Goal: Task Accomplishment & Management: Manage account settings

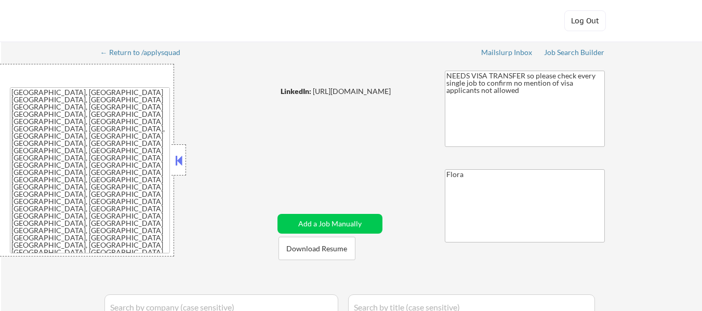
select select ""applied""
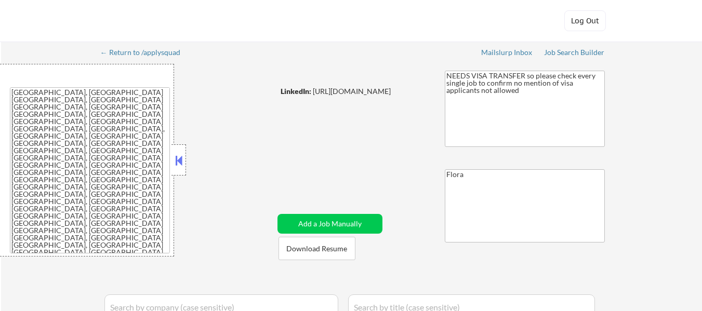
select select ""applied""
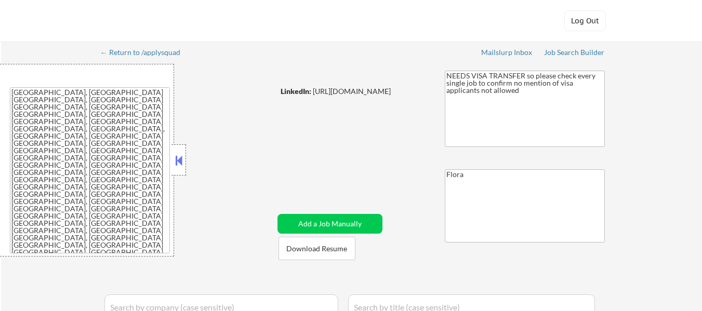
select select ""applied""
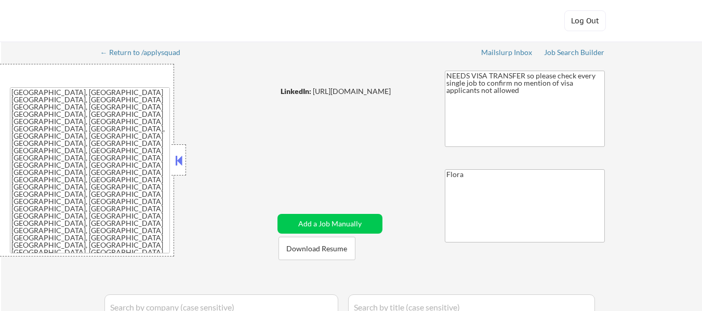
select select ""applied""
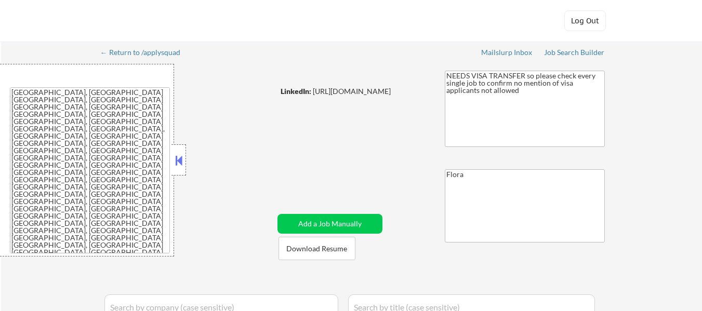
select select ""excluded__expired_""
select select ""pending""
select select ""excluded__bad_match_""
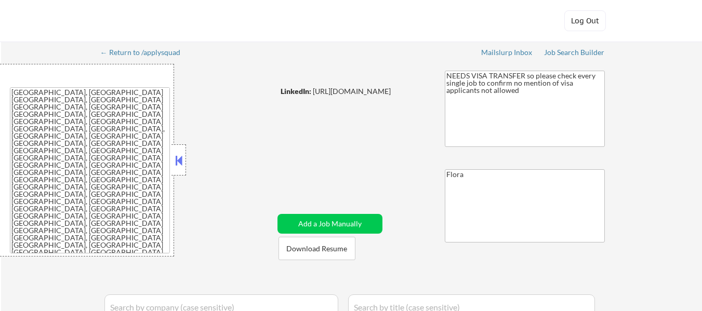
select select ""pending""
select select ""excluded__salary_""
select select ""pending""
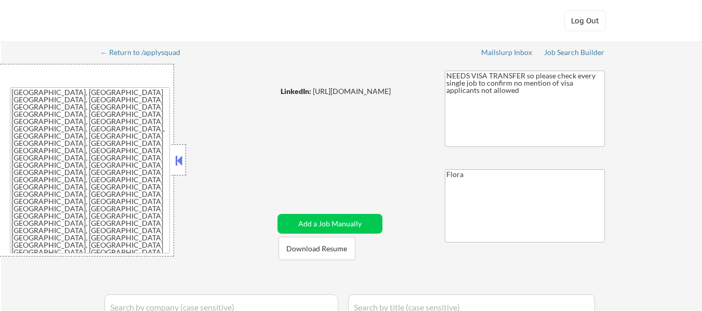
select select ""pending""
select select ""excluded__other_""
select select ""excluded__expired_""
select select ""excluded__blocklist_""
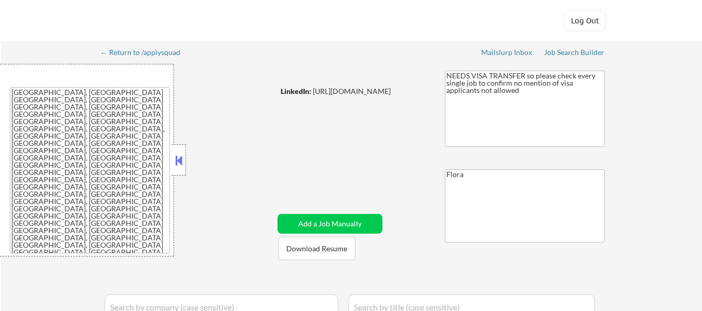
select select ""excluded__bad_match_""
select select ""pending""
select select ""excluded""
select select ""excluded__blocklist_""
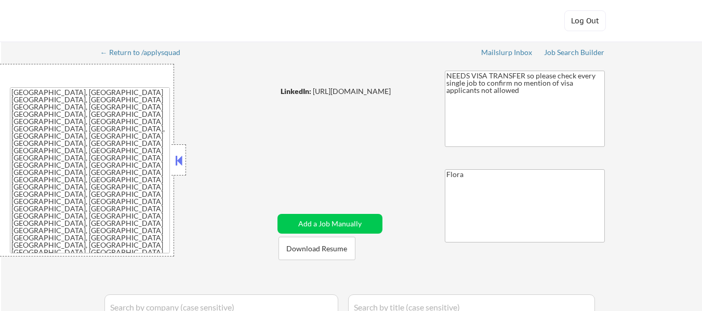
select select ""pending""
select select ""excluded__expired_""
select select ""excluded__location_""
select select ""excluded__expired_""
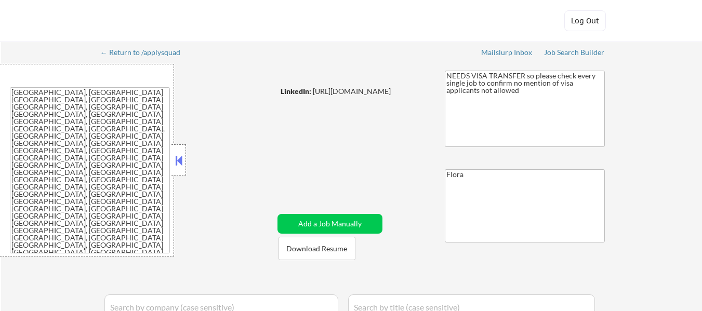
select select ""excluded__salary_""
select select ""excluded__bad_match_""
select select ""excluded__other_""
select select ""excluded__blocklist_""
select select ""excluded""
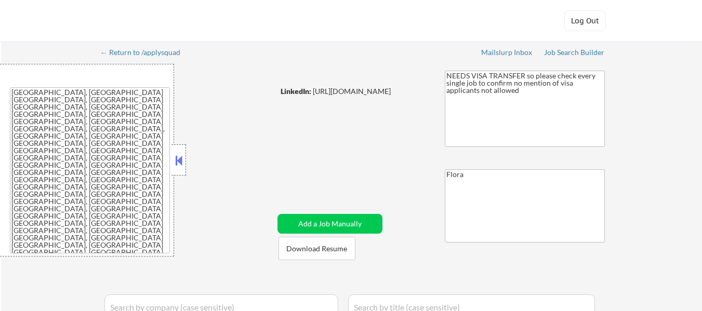
select select ""pending""
select select ""excluded__salary_""
select select ""excluded""
select select ""pending""
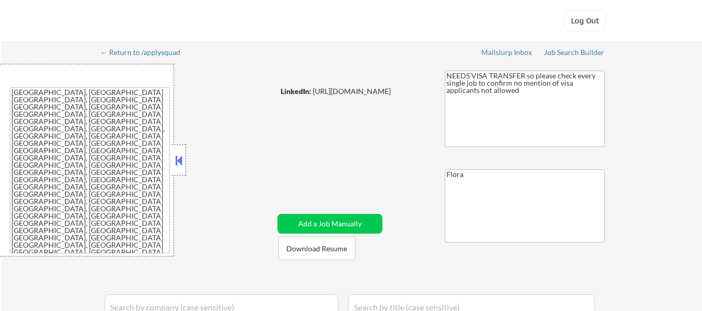
select select ""excluded""
select select ""excluded__location_""
select select ""pending""
select select ""excluded__location_""
select select ""pending""
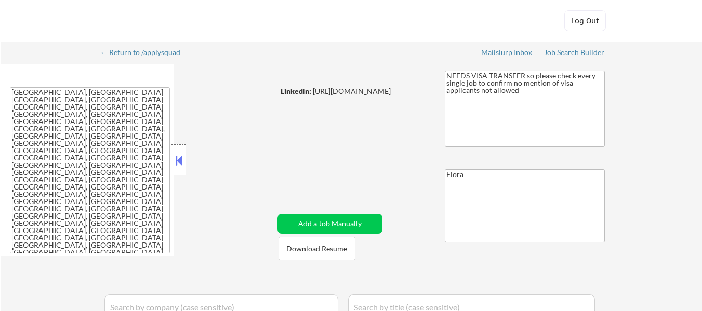
select select ""pending""
select select ""excluded__bad_match_""
select select ""pending""
select select ""excluded""
select select ""pending""
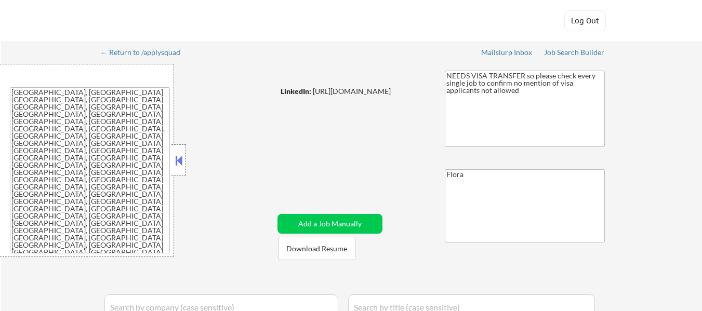
select select ""excluded""
select select ""pending""
select select ""excluded__expired_""
select select ""pending""
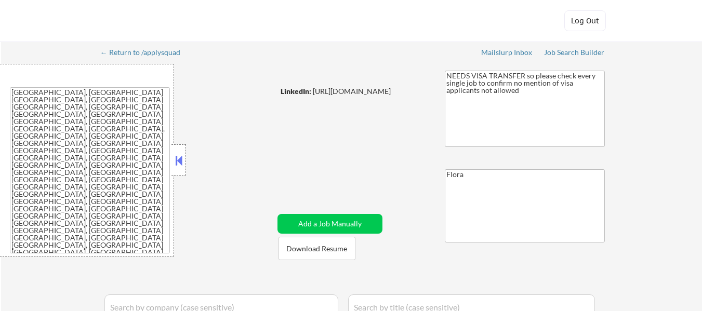
select select ""pending""
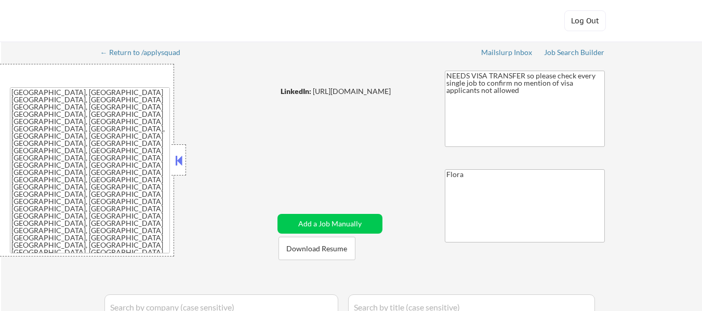
select select ""excluded""
select select ""excluded__bad_match_""
select select ""pending""
select select ""excluded__salary_""
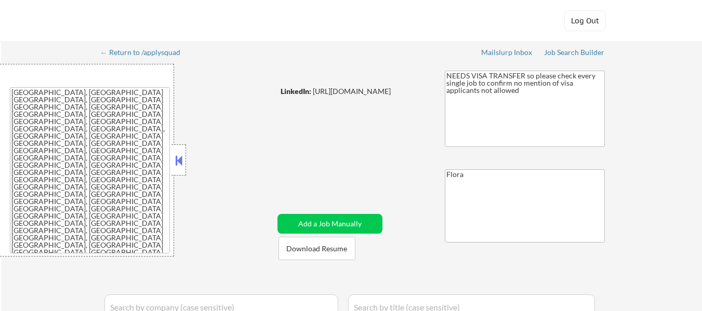
select select ""excluded__expired_""
select select ""excluded__bad_match_""
select select ""excluded__salary_""
select select ""pending""
select select ""excluded__expired_""
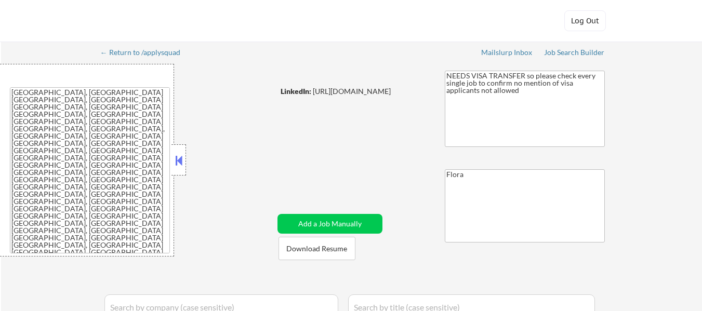
select select ""excluded__expired_""
select select ""excluded__location_""
select select ""pending""
select select ""excluded__location_""
select select ""excluded__expired_""
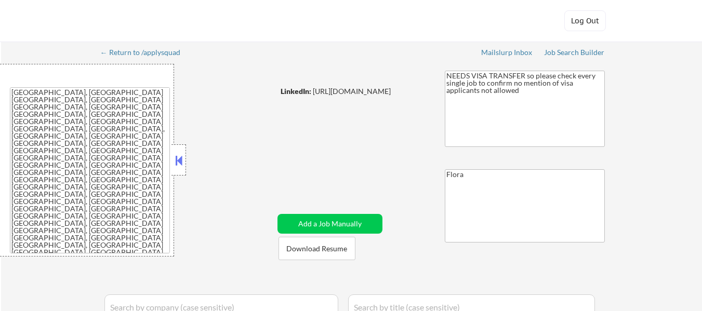
select select ""excluded__expired_""
select select ""excluded""
select select ""excluded__blocklist_""
select select ""pending""
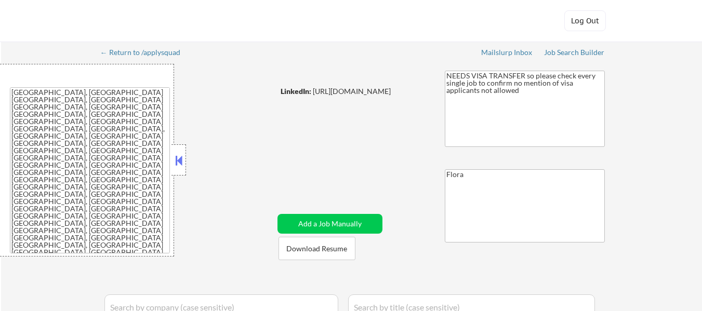
select select ""excluded__bad_match_""
select select ""excluded""
select select ""pending""
select select ""excluded""
select select ""excluded__salary_""
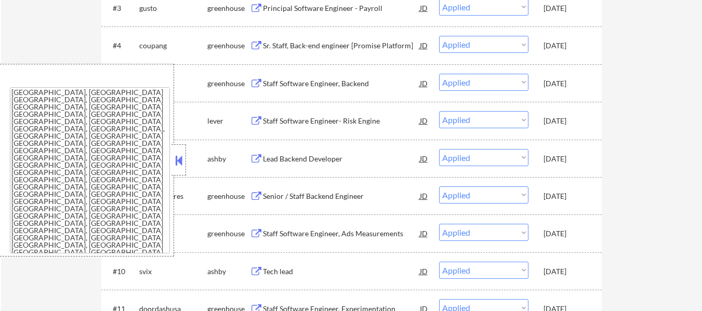
scroll to position [428, 0]
click at [181, 157] on button at bounding box center [178, 161] width 11 height 16
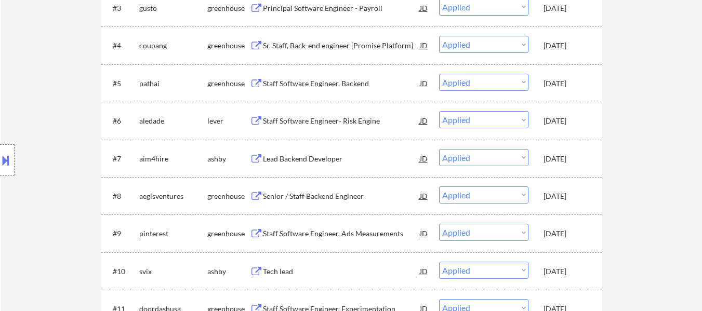
select select ""pending""
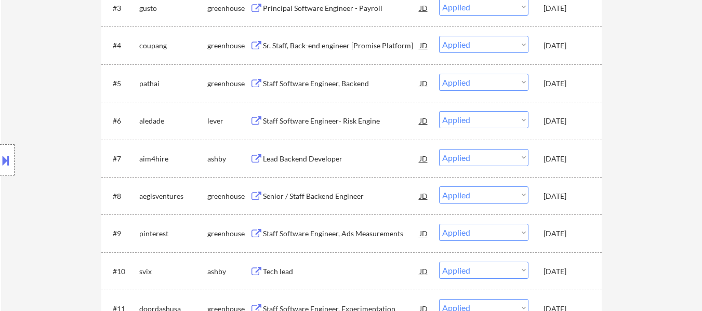
select select ""pending""
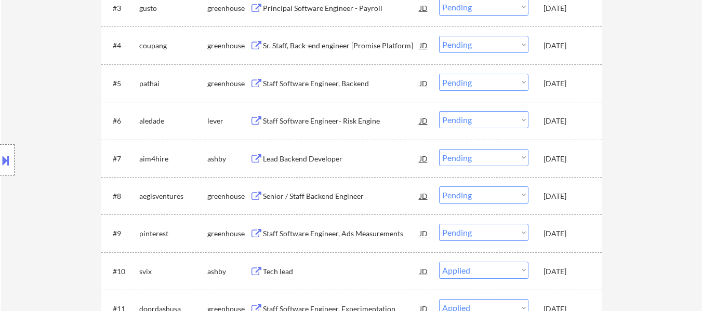
select select ""pending""
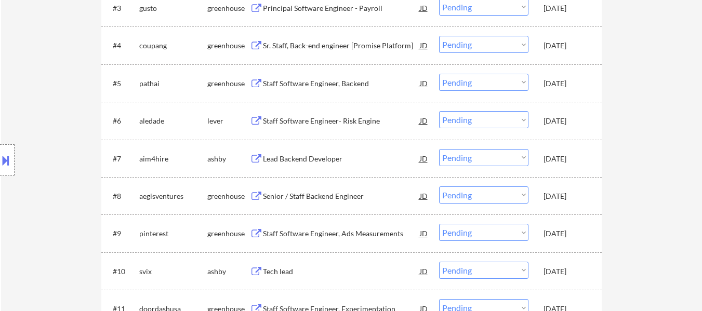
select select ""pending""
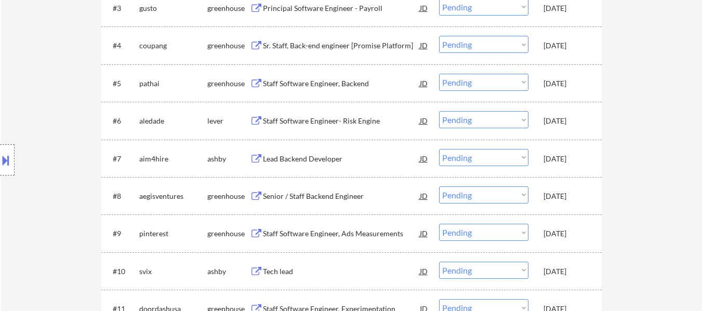
select select ""pending""
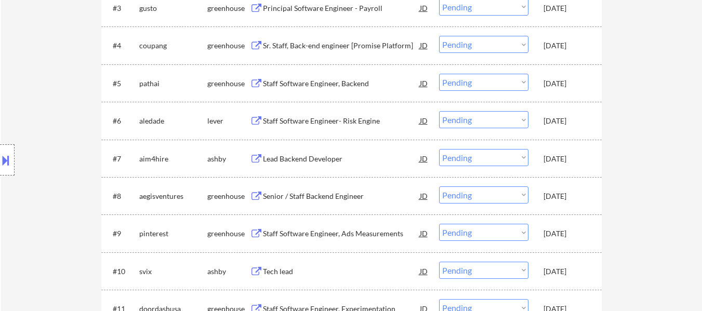
select select ""pending""
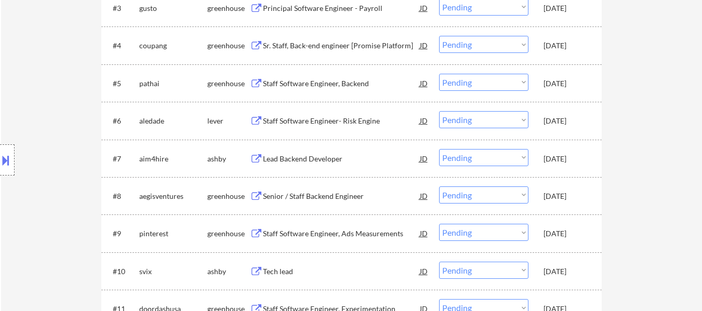
select select ""pending""
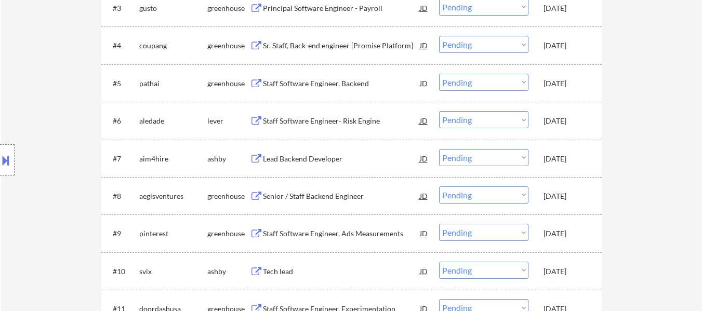
select select ""pending""
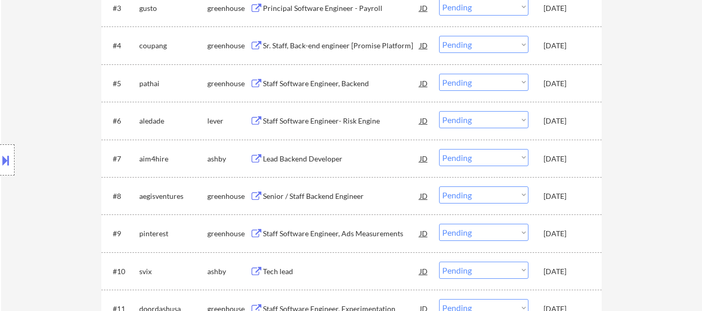
select select ""pending""
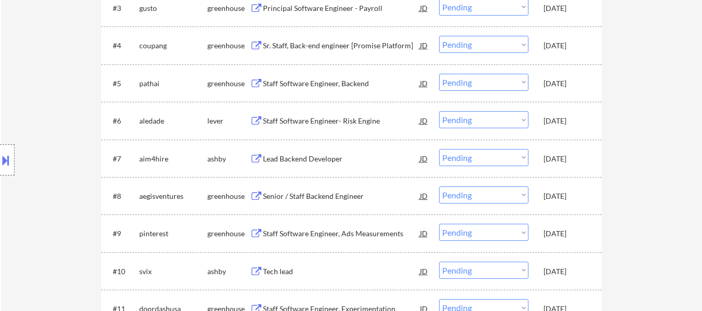
select select ""pending""
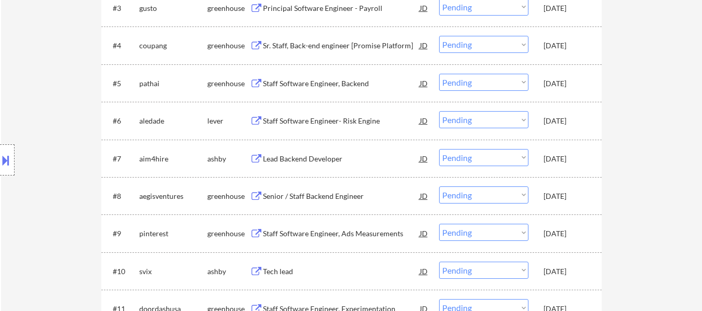
select select ""pending""
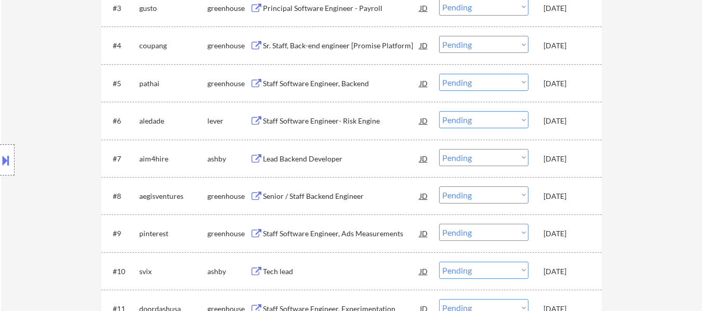
select select ""pending""
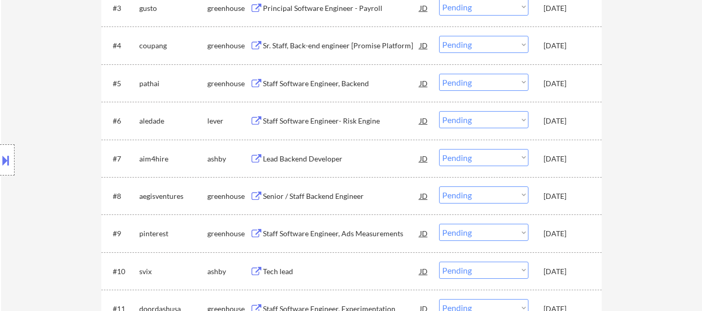
select select ""pending""
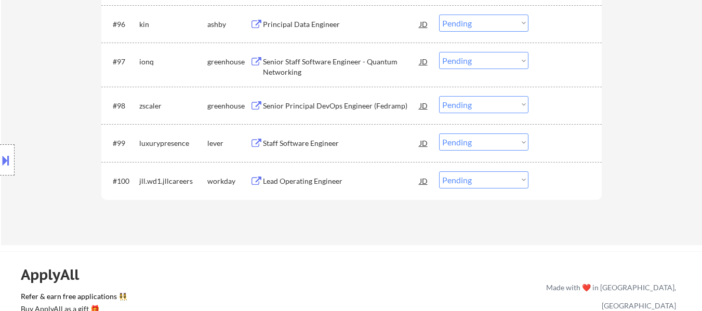
scroll to position [4168, 0]
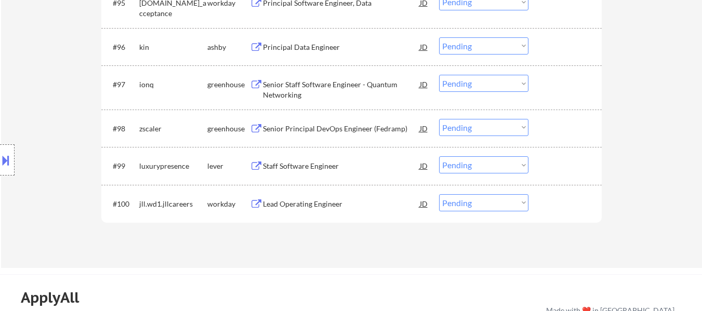
click at [315, 163] on div "Staff Software Engineer" at bounding box center [341, 166] width 157 height 10
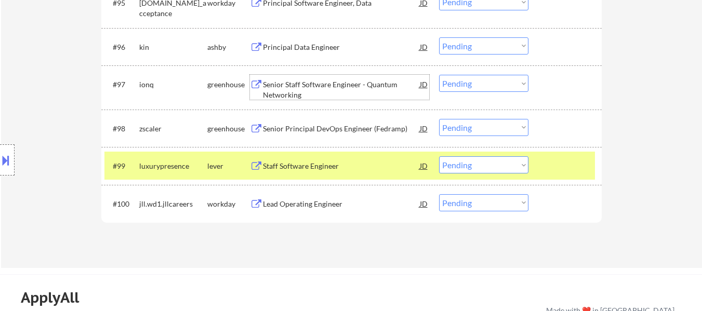
click at [325, 88] on div "Senior Staff Software Engineer - Quantum Networking" at bounding box center [341, 89] width 157 height 20
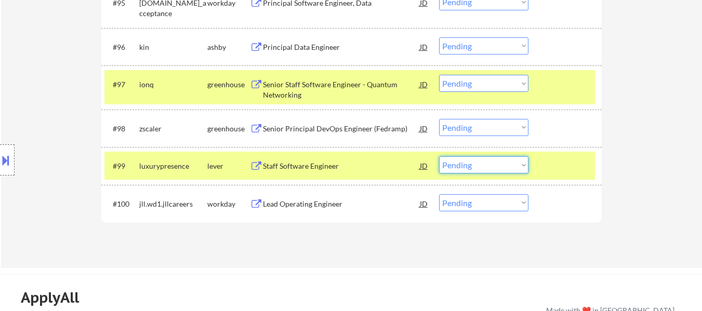
click at [480, 167] on select "Choose an option... Pending Applied Excluded (Questions) Excluded (Expired) Exc…" at bounding box center [483, 164] width 89 height 17
click at [439, 156] on select "Choose an option... Pending Applied Excluded (Questions) Excluded (Expired) Exc…" at bounding box center [483, 164] width 89 height 17
select select ""pending""
click at [539, 165] on div "#99 jll.wd1.jllcareers workday Lead Operating Engineer JD Choose an option... P…" at bounding box center [349, 166] width 490 height 28
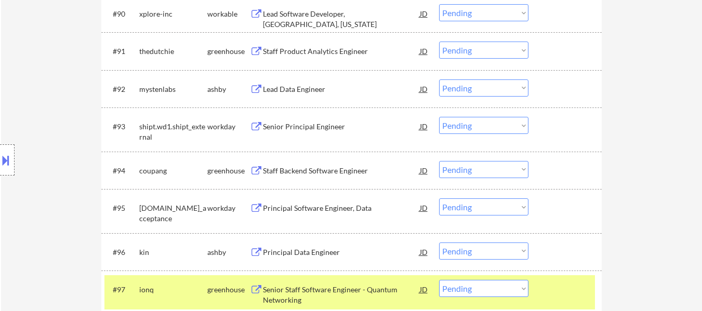
scroll to position [3960, 0]
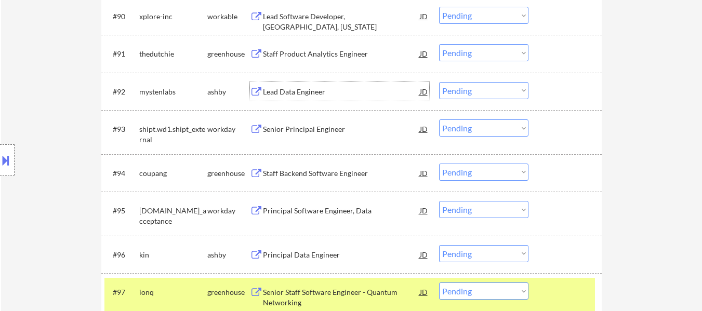
click at [288, 90] on div "Lead Data Engineer" at bounding box center [341, 92] width 157 height 10
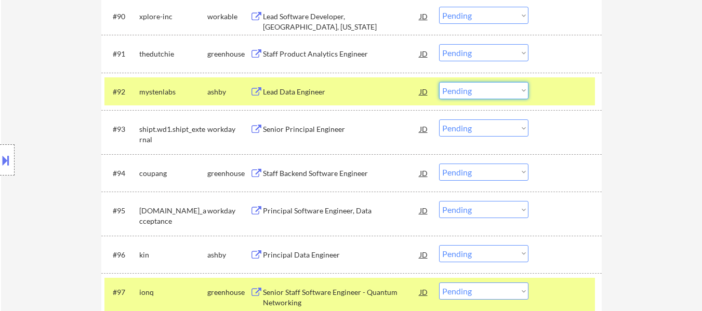
click at [512, 87] on select "Choose an option... Pending Applied Excluded (Questions) Excluded (Expired) Exc…" at bounding box center [483, 90] width 89 height 17
click at [439, 82] on select "Choose an option... Pending Applied Excluded (Questions) Excluded (Expired) Exc…" at bounding box center [483, 90] width 89 height 17
select select ""pending""
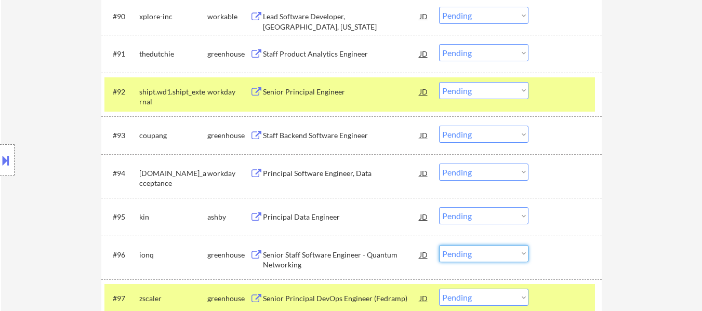
click at [511, 250] on select "Choose an option... Pending Applied Excluded (Questions) Excluded (Expired) Exc…" at bounding box center [483, 253] width 89 height 17
click at [439, 245] on select "Choose an option... Pending Applied Excluded (Questions) Excluded (Expired) Exc…" at bounding box center [483, 253] width 89 height 17
select select ""pending""
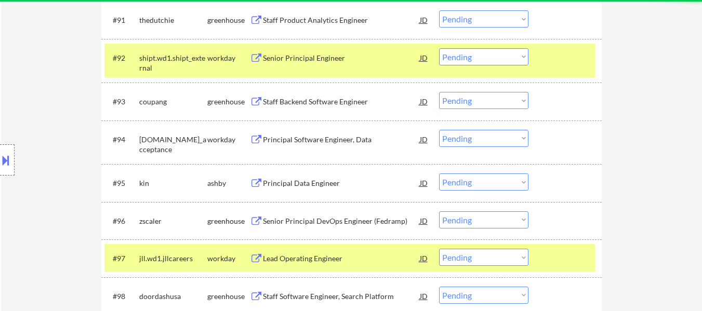
scroll to position [4012, 0]
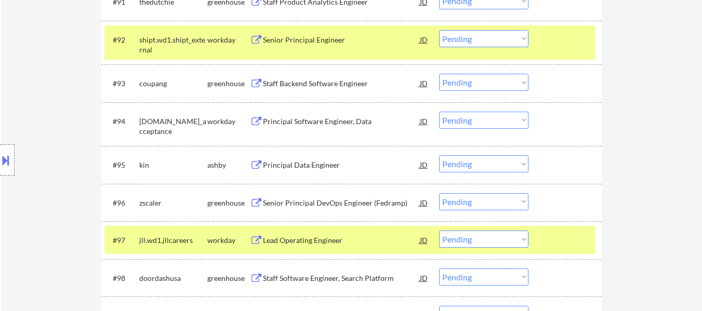
click at [564, 237] on div at bounding box center [566, 240] width 46 height 19
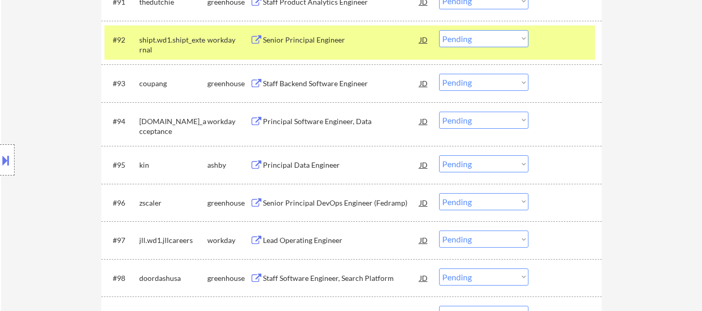
click at [557, 45] on div at bounding box center [566, 39] width 46 height 19
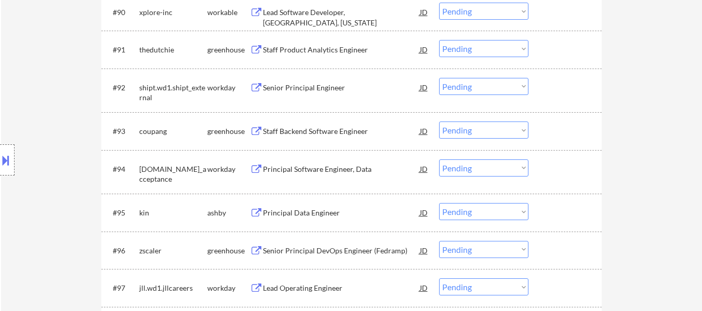
scroll to position [3856, 0]
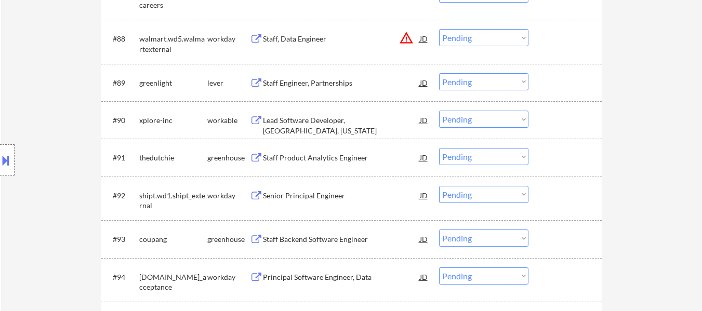
click at [338, 154] on div "Staff Product Analytics Engineer" at bounding box center [341, 158] width 157 height 10
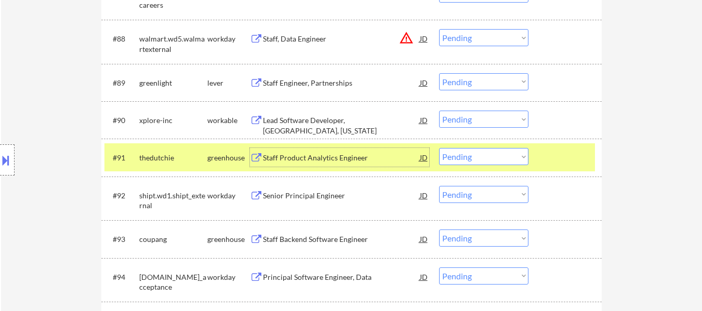
click at [344, 114] on div "Lead Software Developer, [GEOGRAPHIC_DATA], [US_STATE]" at bounding box center [341, 120] width 157 height 19
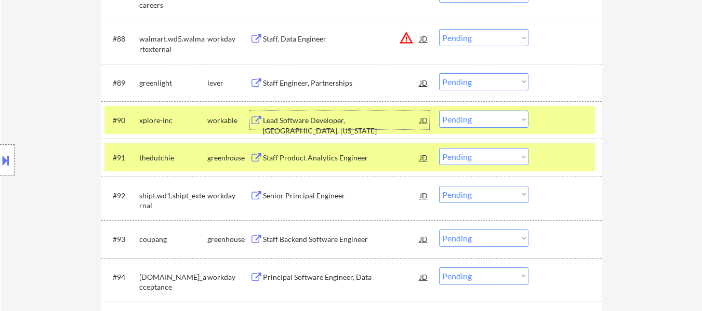
click at [517, 157] on select "Choose an option... Pending Applied Excluded (Questions) Excluded (Expired) Exc…" at bounding box center [483, 156] width 89 height 17
click at [439, 148] on select "Choose an option... Pending Applied Excluded (Questions) Excluded (Expired) Exc…" at bounding box center [483, 156] width 89 height 17
select select ""pending""
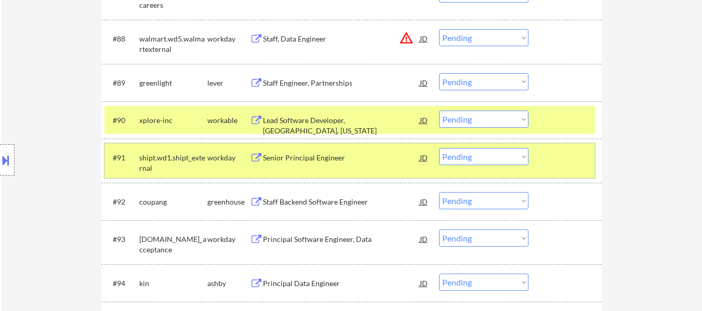
click at [539, 154] on div "#91 shipt.wd1.shipt_external workday Senior Principal Engineer [PERSON_NAME] an…" at bounding box center [349, 160] width 490 height 34
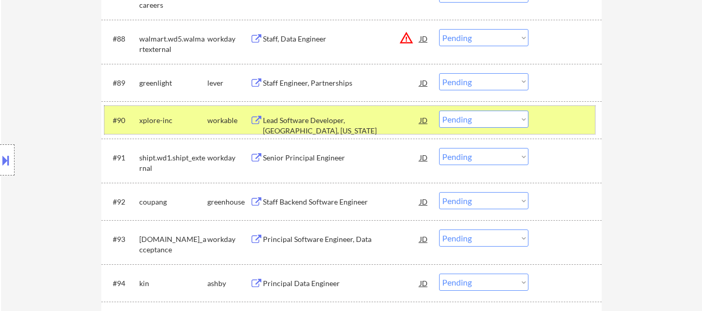
click at [556, 115] on div at bounding box center [566, 120] width 46 height 19
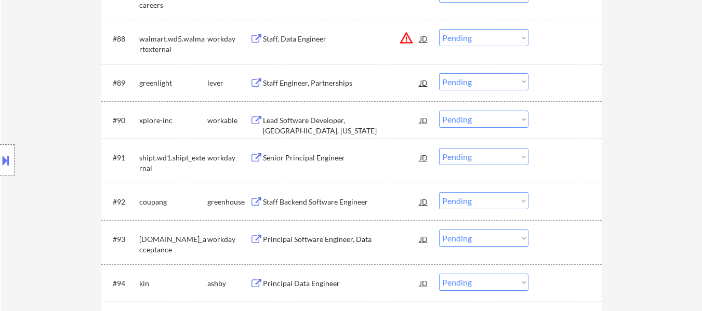
click at [569, 127] on div at bounding box center [566, 120] width 46 height 19
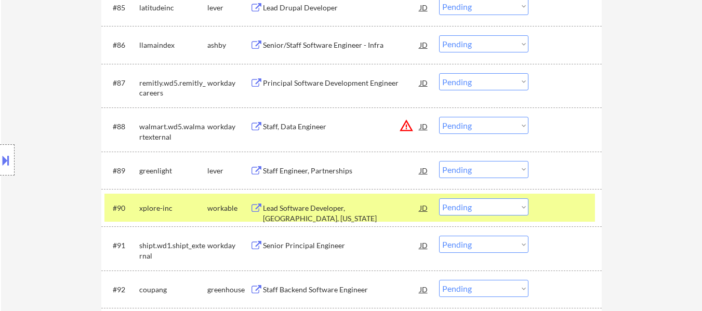
scroll to position [3752, 0]
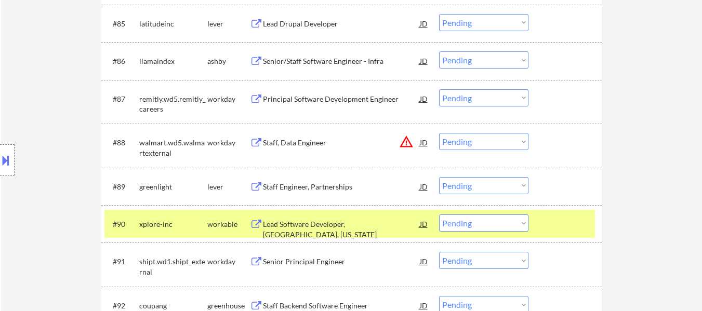
click at [329, 62] on div "Senior/Staff Software Engineer - Infra" at bounding box center [341, 61] width 157 height 10
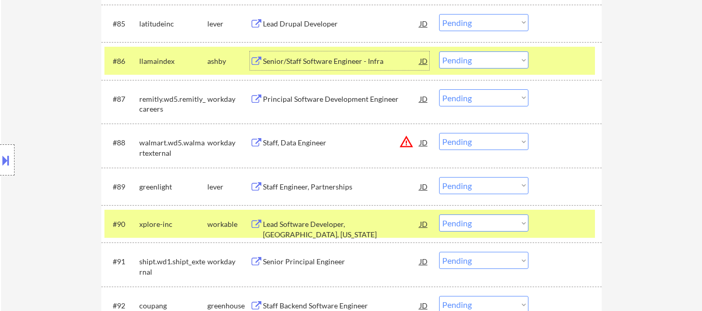
click at [482, 222] on select "Choose an option... Pending Applied Excluded (Questions) Excluded (Expired) Exc…" at bounding box center [483, 222] width 89 height 17
click at [439, 214] on select "Choose an option... Pending Applied Excluded (Questions) Excluded (Expired) Exc…" at bounding box center [483, 222] width 89 height 17
select select ""pending""
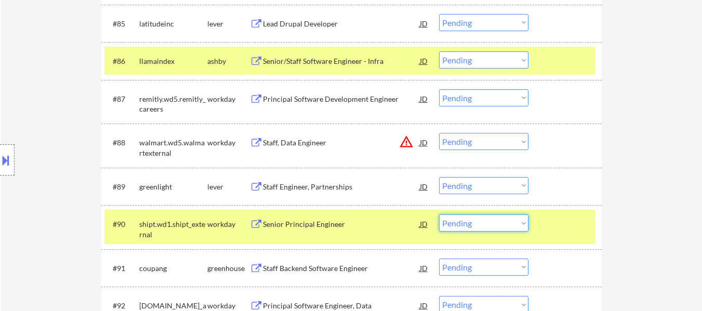
click at [528, 221] on select "Choose an option... Pending Applied Excluded (Questions) Excluded (Expired) Exc…" at bounding box center [483, 222] width 89 height 17
click at [567, 221] on div at bounding box center [566, 223] width 46 height 19
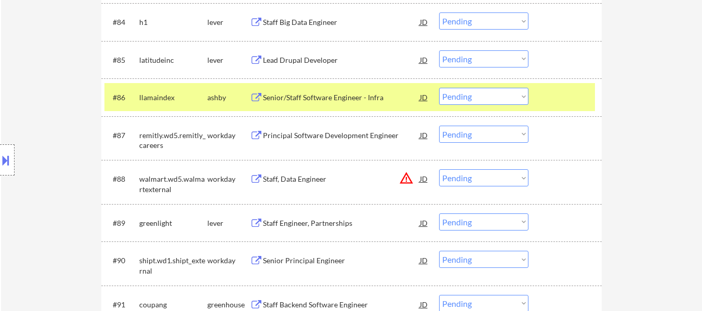
scroll to position [3700, 0]
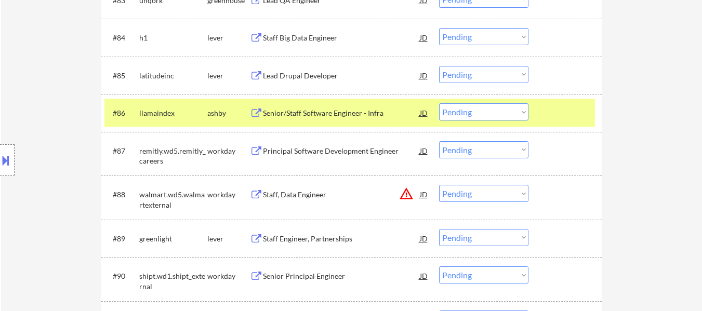
click at [308, 69] on div "Lead Drupal Developer" at bounding box center [341, 75] width 157 height 19
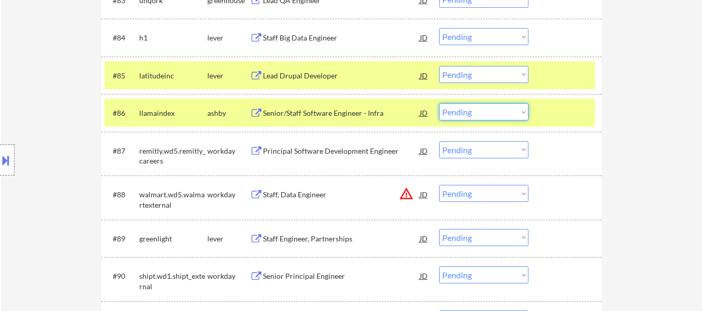
click at [504, 111] on select "Choose an option... Pending Applied Excluded (Questions) Excluded (Expired) Exc…" at bounding box center [483, 111] width 89 height 17
click at [439, 103] on select "Choose an option... Pending Applied Excluded (Questions) Excluded (Expired) Exc…" at bounding box center [483, 111] width 89 height 17
select select ""pending""
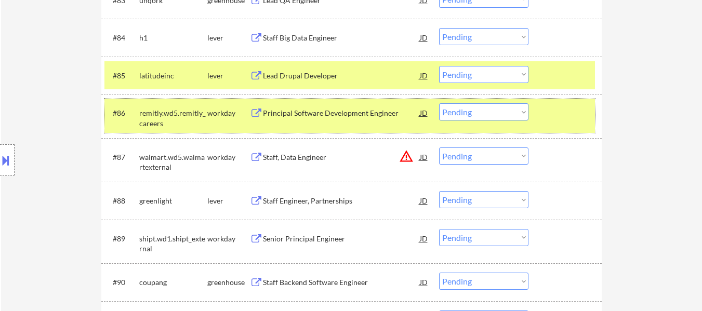
click at [544, 109] on div at bounding box center [566, 112] width 46 height 19
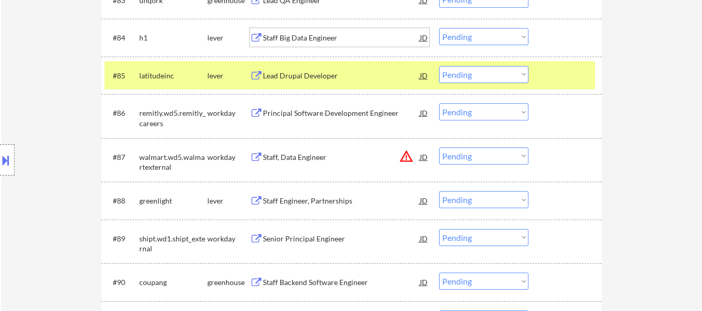
click at [312, 34] on div "Staff Big Data Engineer" at bounding box center [341, 38] width 157 height 10
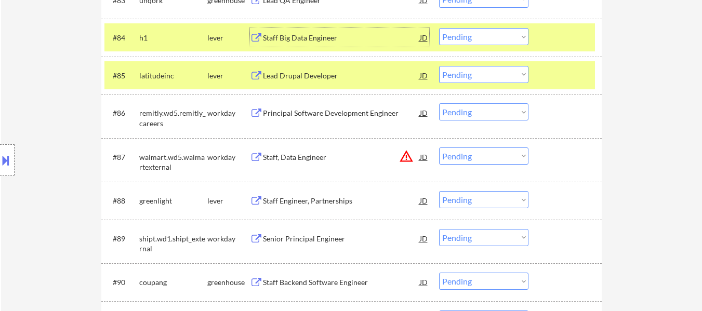
click at [504, 75] on select "Choose an option... Pending Applied Excluded (Questions) Excluded (Expired) Exc…" at bounding box center [483, 74] width 89 height 17
click at [439, 66] on select "Choose an option... Pending Applied Excluded (Questions) Excluded (Expired) Exc…" at bounding box center [483, 74] width 89 height 17
select select ""pending""
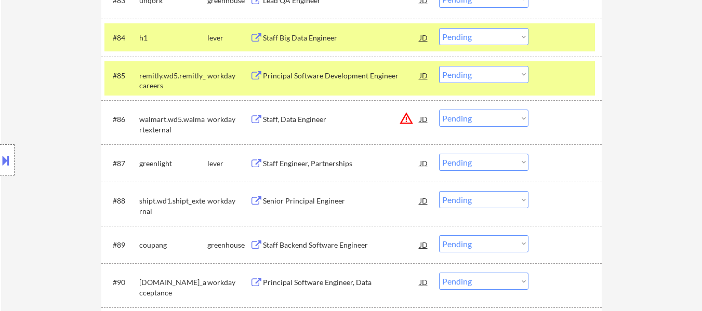
click at [571, 72] on div at bounding box center [566, 75] width 46 height 19
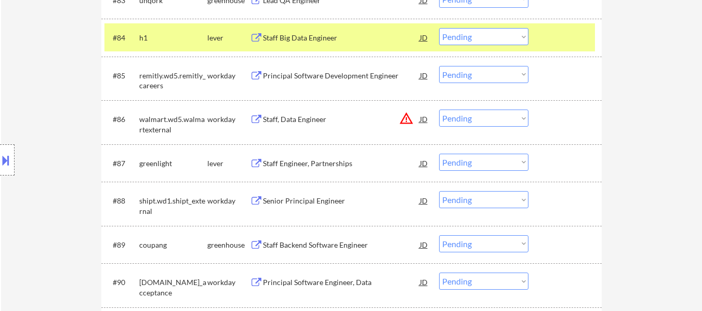
click at [513, 31] on select "Choose an option... Pending Applied Excluded (Questions) Excluded (Expired) Exc…" at bounding box center [483, 36] width 89 height 17
click at [439, 28] on select "Choose an option... Pending Applied Excluded (Questions) Excluded (Expired) Exc…" at bounding box center [483, 36] width 89 height 17
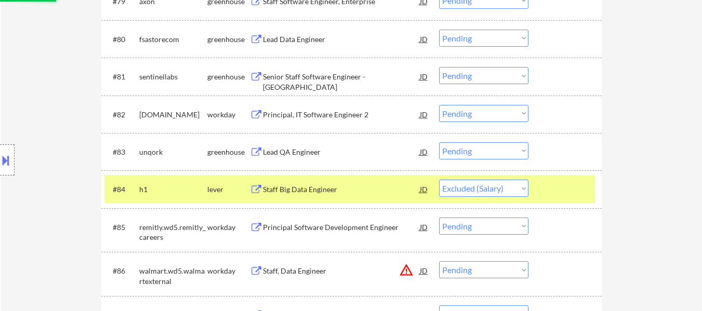
scroll to position [3545, 0]
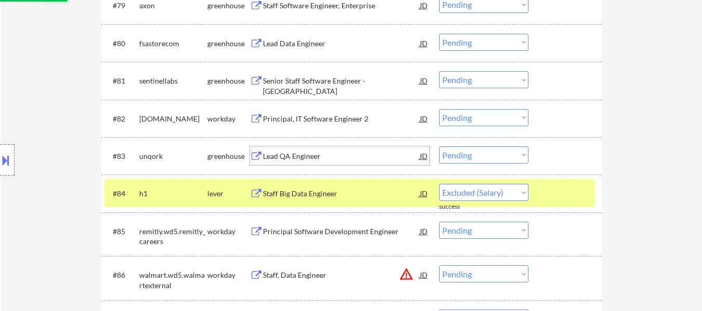
click at [287, 151] on div "Lead QA Engineer" at bounding box center [341, 156] width 157 height 10
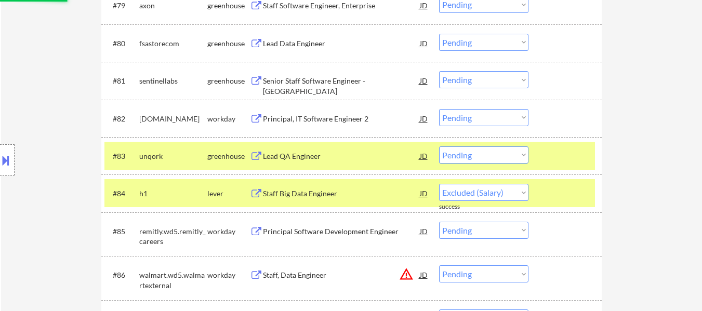
select select ""pending""
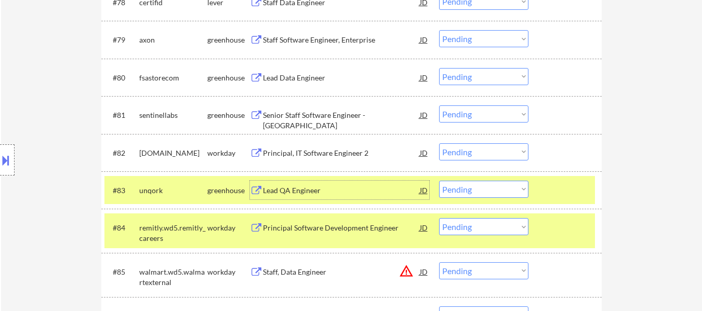
scroll to position [3493, 0]
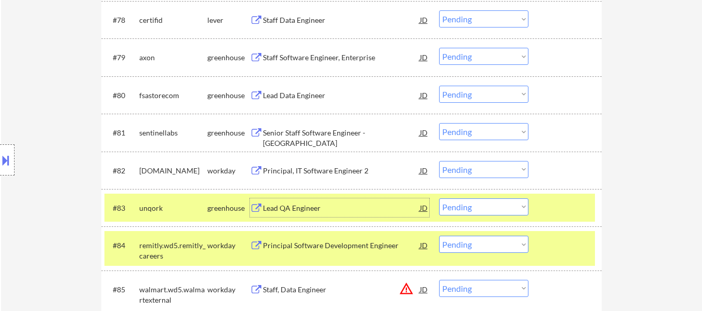
click at [297, 95] on div "Lead Data Engineer" at bounding box center [341, 95] width 157 height 10
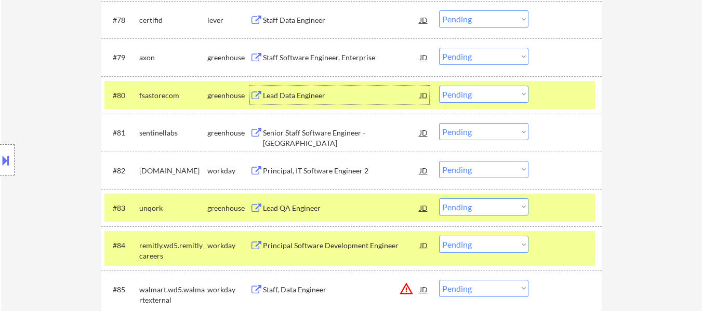
click at [477, 92] on select "Choose an option... Pending Applied Excluded (Questions) Excluded (Expired) Exc…" at bounding box center [483, 94] width 89 height 17
click at [439, 86] on select "Choose an option... Pending Applied Excluded (Questions) Excluded (Expired) Exc…" at bounding box center [483, 94] width 89 height 17
click at [558, 245] on div at bounding box center [566, 245] width 46 height 19
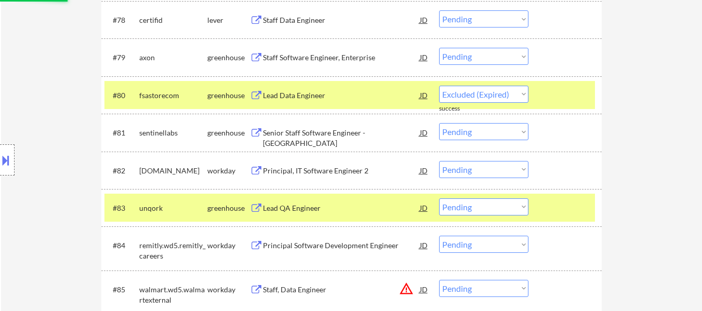
select select ""pending""
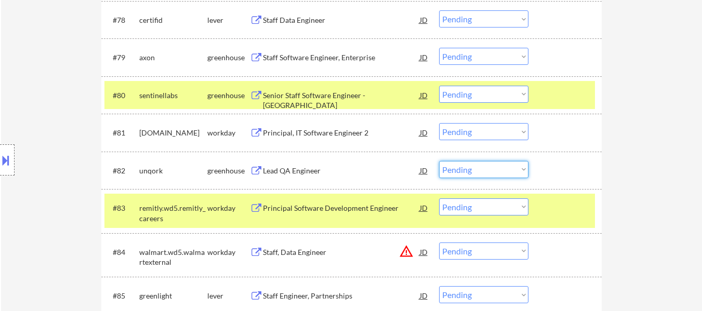
click at [487, 169] on select "Choose an option... Pending Applied Excluded (Questions) Excluded (Expired) Exc…" at bounding box center [483, 169] width 89 height 17
click at [439, 161] on select "Choose an option... Pending Applied Excluded (Questions) Excluded (Expired) Exc…" at bounding box center [483, 169] width 89 height 17
select select ""pending""
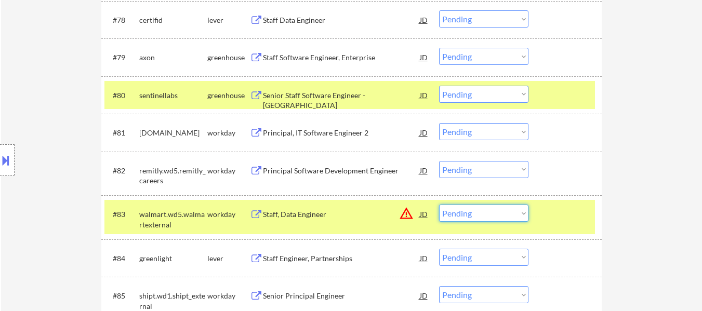
click at [502, 211] on select "Choose an option... Pending Applied Excluded (Questions) Excluded (Expired) Exc…" at bounding box center [483, 213] width 89 height 17
click at [439, 205] on select "Choose an option... Pending Applied Excluded (Questions) Excluded (Expired) Exc…" at bounding box center [483, 213] width 89 height 17
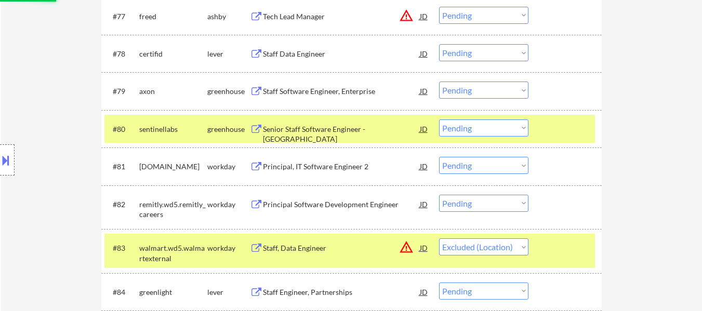
scroll to position [3441, 0]
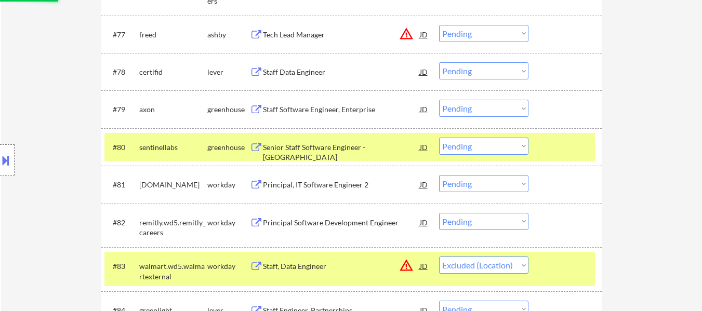
click at [318, 69] on div "Staff Data Engineer" at bounding box center [341, 72] width 157 height 10
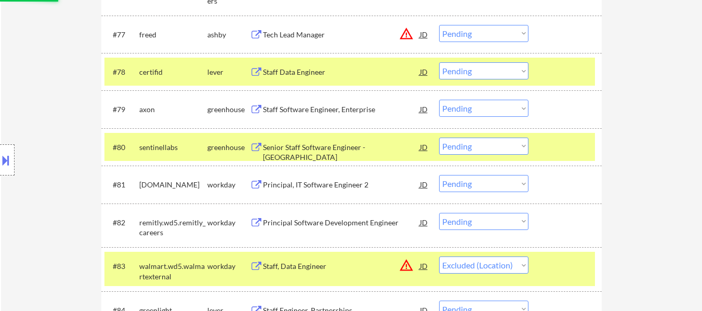
select select ""pending""
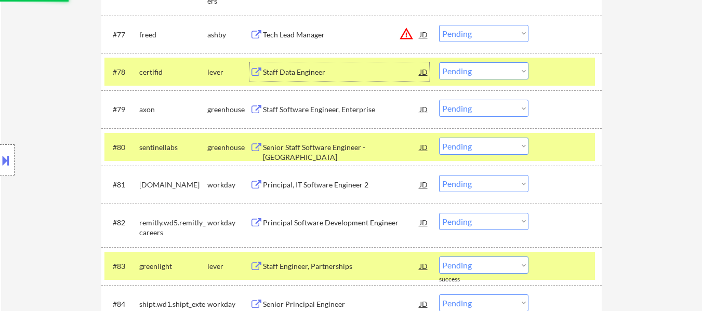
click at [276, 33] on div "Tech Lead Manager" at bounding box center [341, 35] width 157 height 10
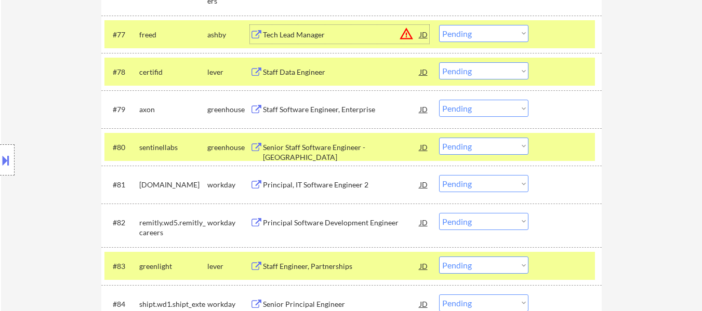
click at [495, 69] on select "Choose an option... Pending Applied Excluded (Questions) Excluded (Expired) Exc…" at bounding box center [483, 70] width 89 height 17
click at [439, 62] on select "Choose an option... Pending Applied Excluded (Questions) Excluded (Expired) Exc…" at bounding box center [483, 70] width 89 height 17
click at [552, 150] on div at bounding box center [566, 147] width 46 height 19
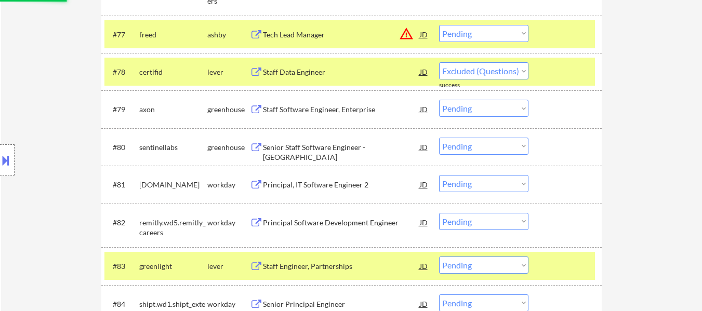
click at [557, 270] on div at bounding box center [566, 266] width 46 height 19
select select ""pending""
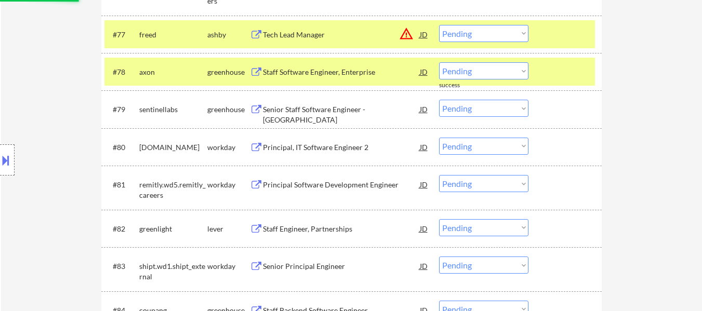
click at [565, 74] on div at bounding box center [566, 71] width 46 height 19
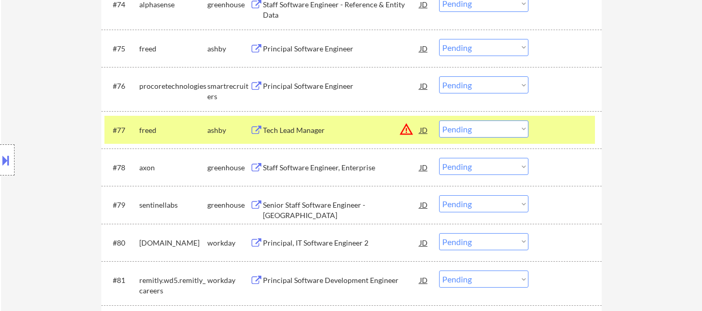
scroll to position [3337, 0]
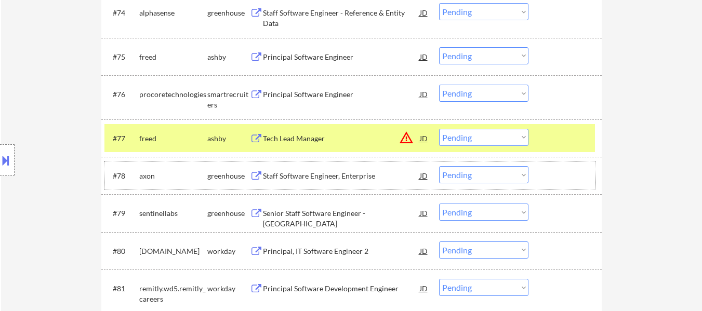
click at [522, 131] on select "Choose an option... Pending Applied Excluded (Questions) Excluded (Expired) Exc…" at bounding box center [483, 137] width 89 height 17
click at [439, 129] on select "Choose an option... Pending Applied Excluded (Questions) Excluded (Expired) Exc…" at bounding box center [483, 137] width 89 height 17
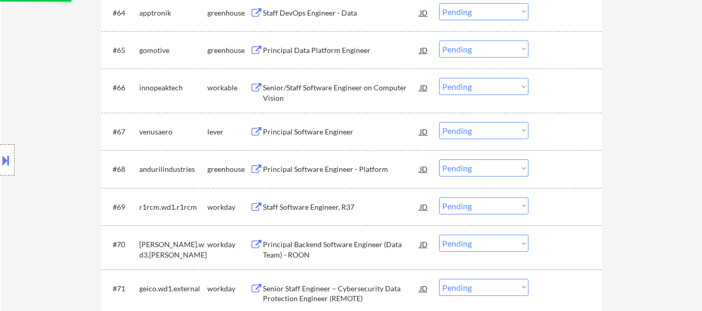
scroll to position [406, 0]
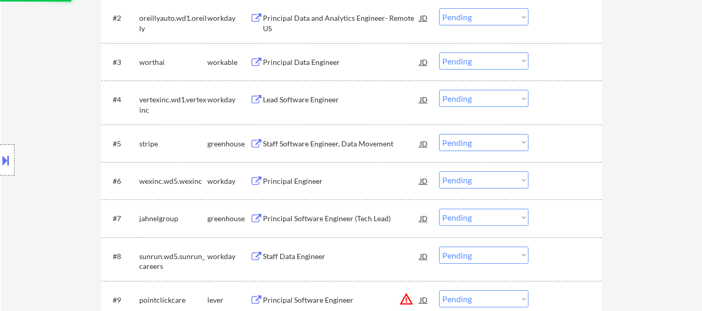
select select ""pending""
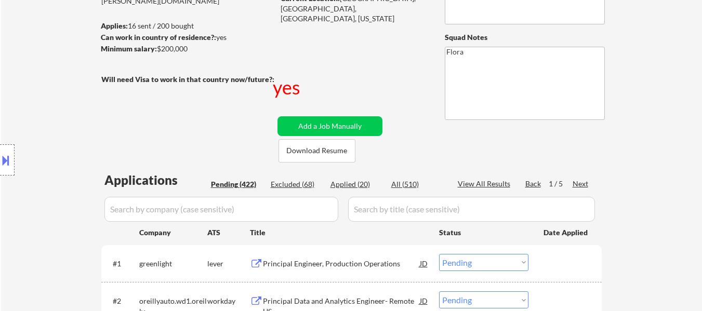
scroll to position [156, 0]
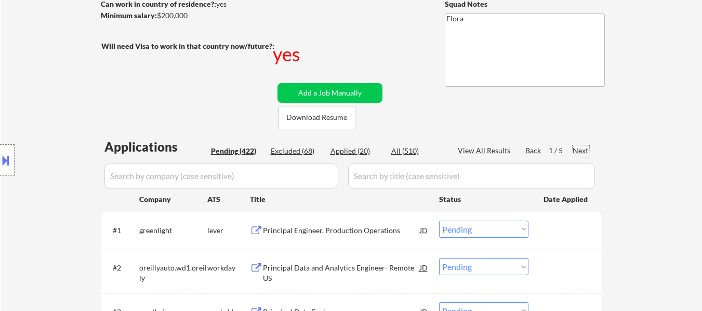
click at [581, 151] on div "Next" at bounding box center [580, 150] width 17 height 10
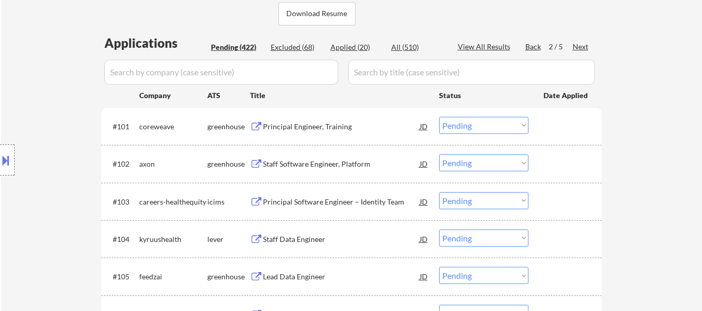
scroll to position [312, 0]
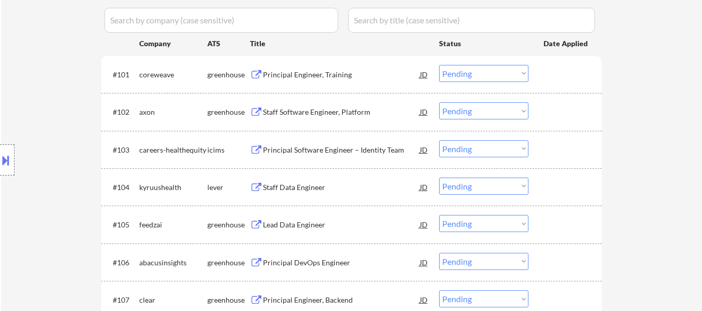
click at [302, 184] on div "Staff Data Engineer" at bounding box center [341, 187] width 157 height 10
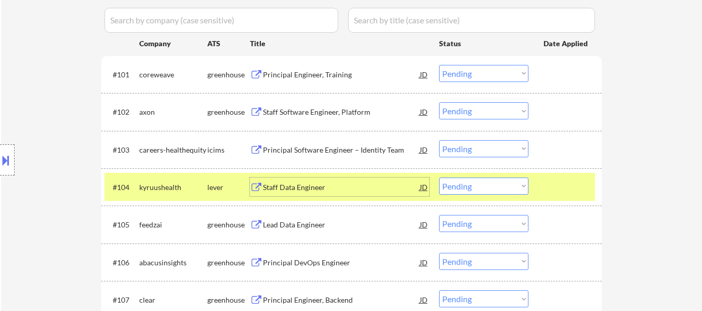
click at [312, 224] on div "Lead Data Engineer" at bounding box center [341, 225] width 157 height 10
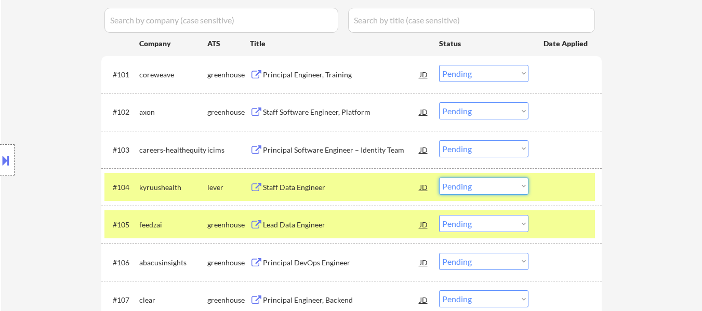
click at [467, 185] on select "Choose an option... Pending Applied Excluded (Questions) Excluded (Expired) Exc…" at bounding box center [483, 186] width 89 height 17
click at [439, 178] on select "Choose an option... Pending Applied Excluded (Questions) Excluded (Expired) Exc…" at bounding box center [483, 186] width 89 height 17
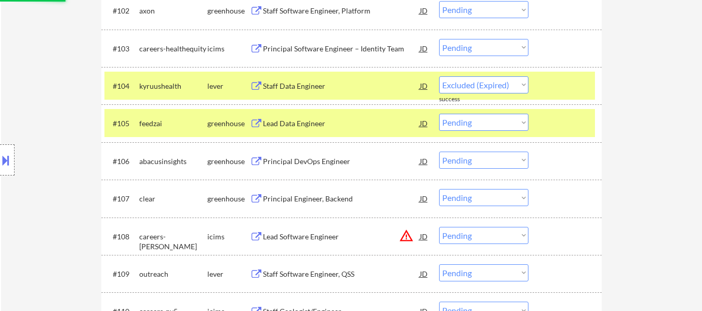
scroll to position [415, 0]
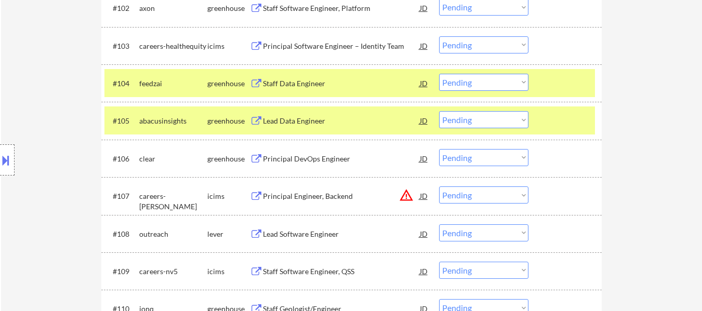
click at [575, 109] on div "#105 abacusinsights greenhouse Lead Data Engineer JD Choose an option... Pendin…" at bounding box center [349, 120] width 490 height 28
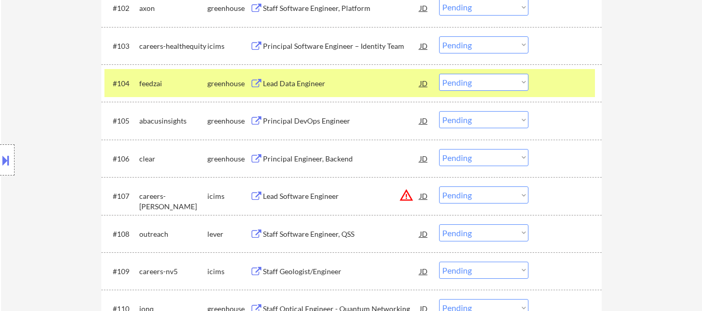
click at [305, 124] on div "Principal DevOps Engineer" at bounding box center [341, 121] width 157 height 10
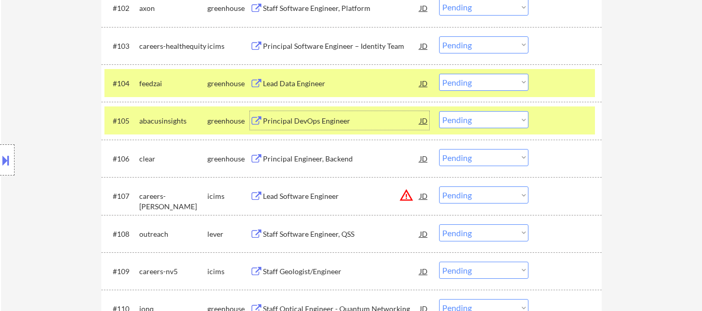
click at [481, 85] on select "Choose an option... Pending Applied Excluded (Questions) Excluded (Expired) Exc…" at bounding box center [483, 82] width 89 height 17
click at [518, 76] on select "Choose an option... Pending Applied Excluded (Questions) Excluded (Expired) Exc…" at bounding box center [483, 82] width 89 height 17
click at [458, 86] on select "Choose an option... Pending Applied Excluded (Questions) Excluded (Expired) Exc…" at bounding box center [483, 82] width 89 height 17
click at [439, 74] on select "Choose an option... Pending Applied Excluded (Questions) Excluded (Expired) Exc…" at bounding box center [483, 82] width 89 height 17
select select ""pending""
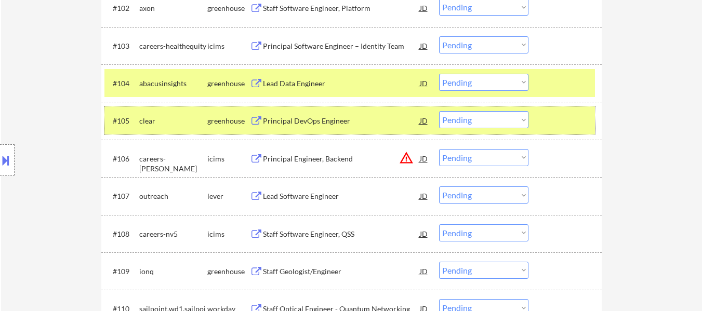
click at [559, 126] on div at bounding box center [566, 120] width 46 height 19
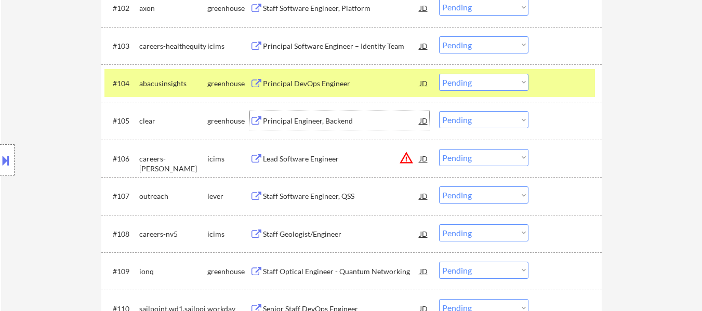
click at [325, 117] on div "Principal Engineer, Backend" at bounding box center [341, 121] width 157 height 10
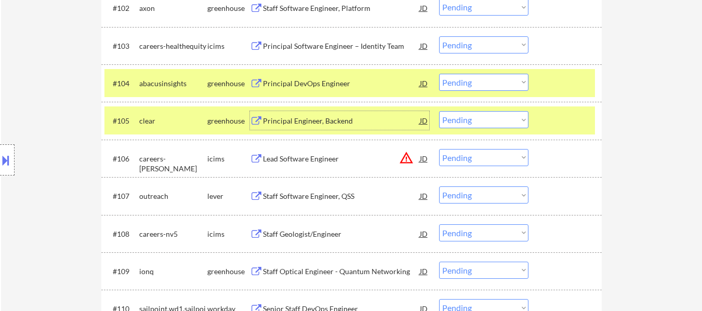
click at [477, 116] on select "Choose an option... Pending Applied Excluded (Questions) Excluded (Expired) Exc…" at bounding box center [483, 119] width 89 height 17
click at [439, 111] on select "Choose an option... Pending Applied Excluded (Questions) Excluded (Expired) Exc…" at bounding box center [483, 119] width 89 height 17
select select ""pending""
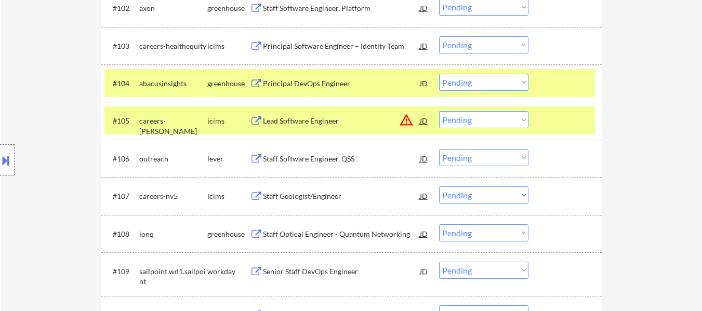
click at [556, 108] on div "#105 careers-sidley icims Lead Software Engineer JD warning_amber Choose an opt…" at bounding box center [349, 120] width 490 height 28
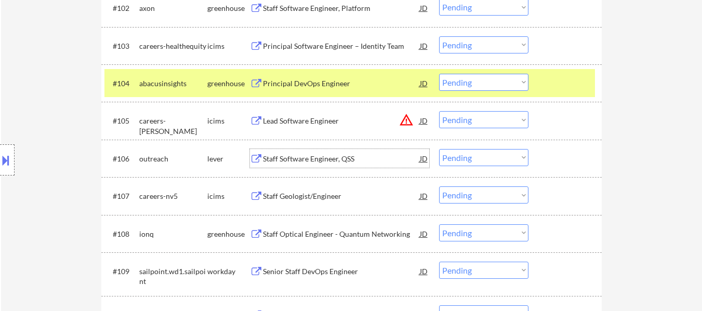
click at [314, 156] on div "Staff Software Engineer, QSS" at bounding box center [341, 159] width 157 height 10
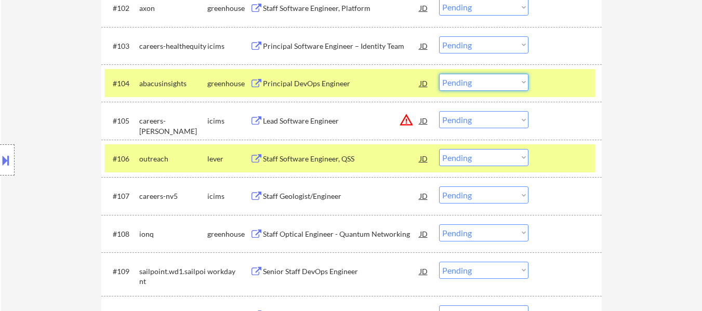
click at [515, 85] on select "Choose an option... Pending Applied Excluded (Questions) Excluded (Expired) Exc…" at bounding box center [483, 82] width 89 height 17
click at [439, 74] on select "Choose an option... Pending Applied Excluded (Questions) Excluded (Expired) Exc…" at bounding box center [483, 82] width 89 height 17
select select ""pending""
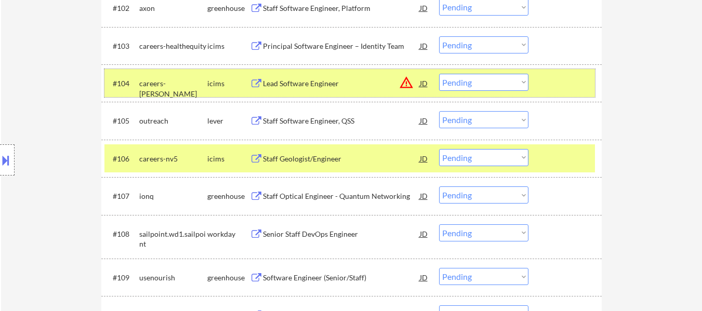
click at [548, 80] on div at bounding box center [566, 83] width 46 height 19
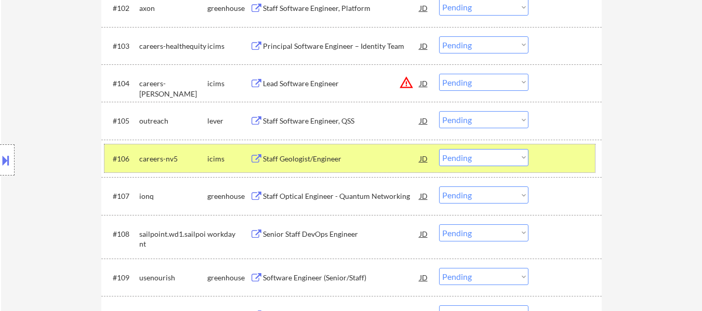
click at [540, 144] on div "#106 careers-nv5 icims Staff Geologist/Engineer JD warning_amber Choose an opti…" at bounding box center [349, 158] width 490 height 28
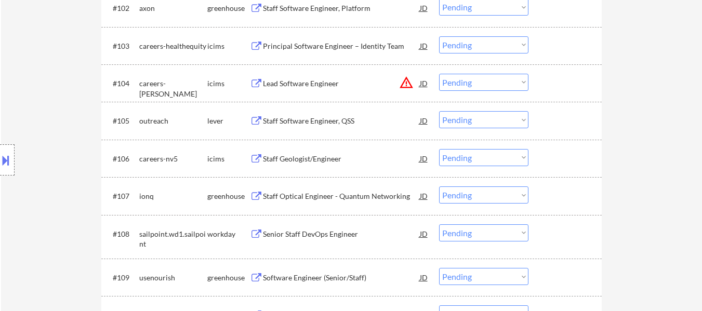
click at [557, 115] on div at bounding box center [566, 120] width 46 height 19
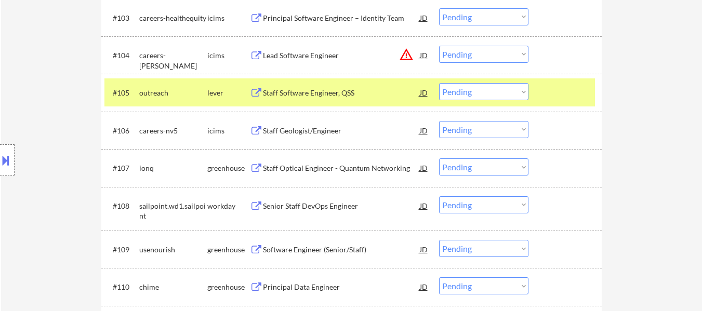
scroll to position [467, 0]
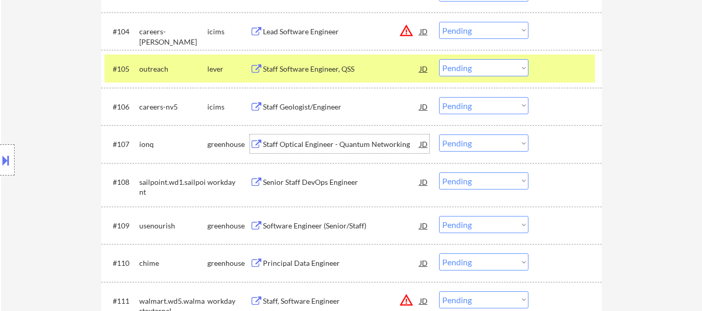
click at [346, 139] on div "Staff Optical Engineer - Quantum Networking" at bounding box center [341, 144] width 157 height 19
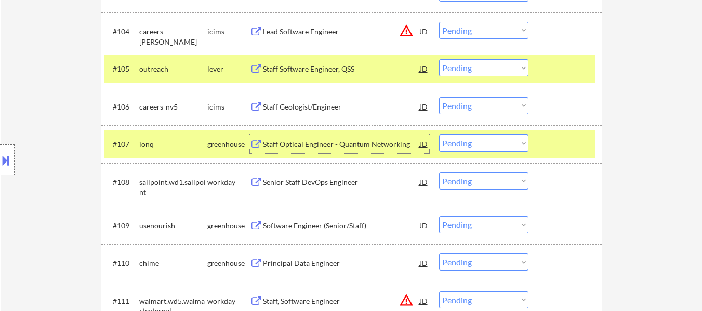
click at [477, 65] on select "Choose an option... Pending Applied Excluded (Questions) Excluded (Expired) Exc…" at bounding box center [483, 67] width 89 height 17
click at [439, 59] on select "Choose an option... Pending Applied Excluded (Questions) Excluded (Expired) Exc…" at bounding box center [483, 67] width 89 height 17
select select ""pending""
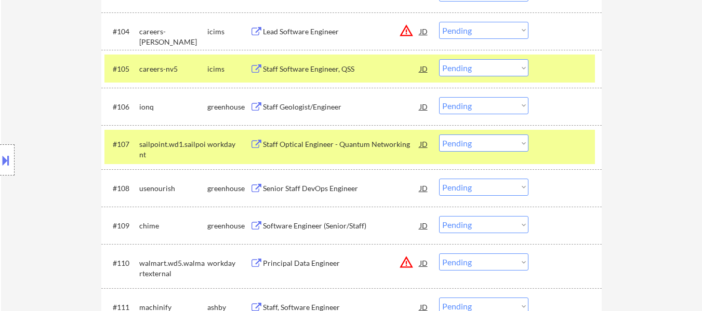
click at [580, 69] on div at bounding box center [566, 68] width 46 height 19
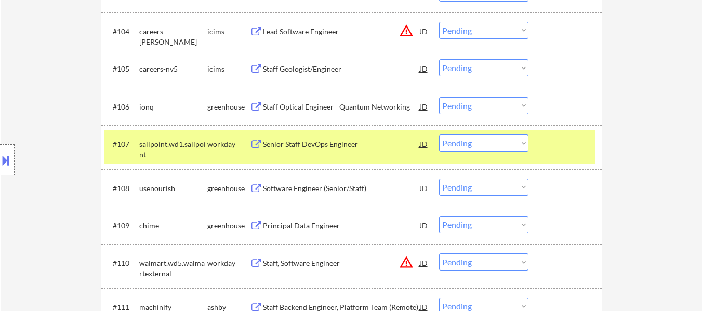
click at [555, 137] on div at bounding box center [566, 144] width 46 height 19
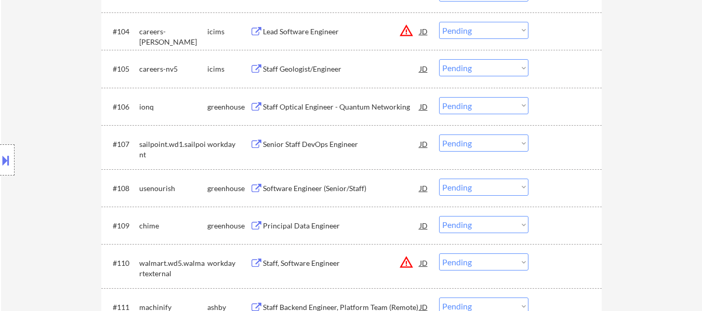
click at [558, 96] on div "#106 ionq greenhouse Staff Optical Engineer - Quantum Networking JD warning_amb…" at bounding box center [349, 106] width 490 height 28
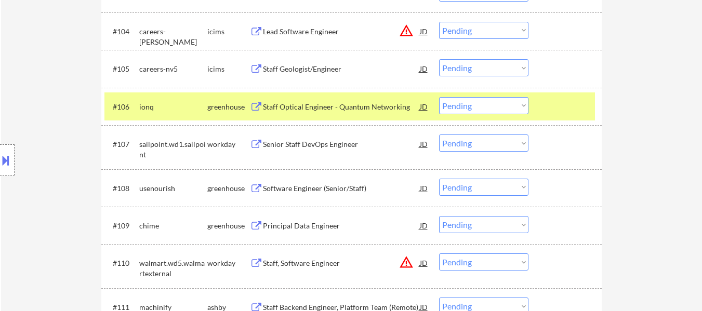
scroll to position [519, 0]
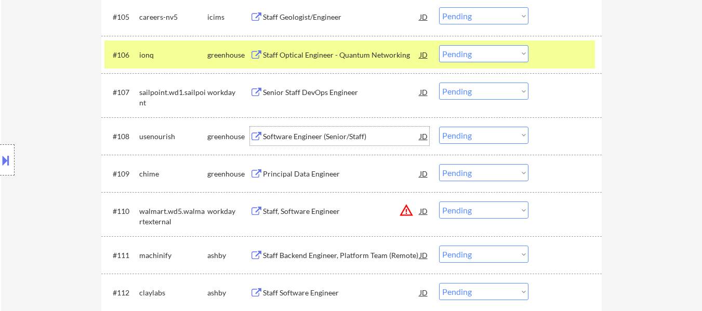
click at [346, 134] on div "Software Engineer (Senior/Staff)" at bounding box center [341, 136] width 157 height 10
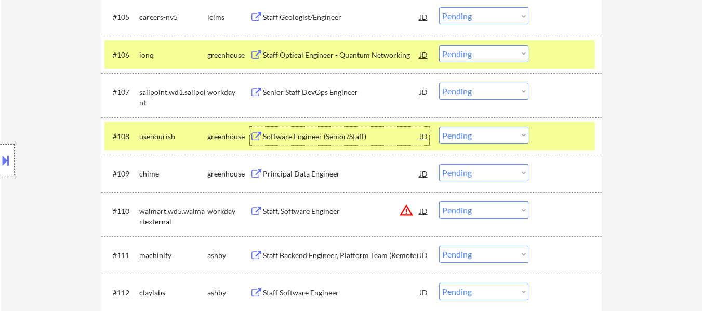
click at [464, 53] on select "Choose an option... Pending Applied Excluded (Questions) Excluded (Expired) Exc…" at bounding box center [483, 53] width 89 height 17
click at [439, 45] on select "Choose an option... Pending Applied Excluded (Questions) Excluded (Expired) Exc…" at bounding box center [483, 53] width 89 height 17
select select ""pending""
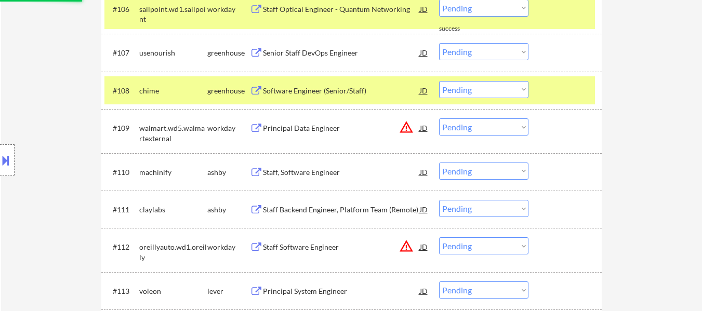
scroll to position [571, 0]
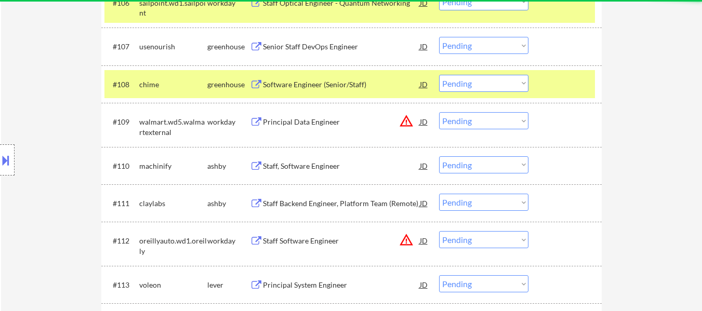
click at [572, 75] on div at bounding box center [566, 84] width 46 height 19
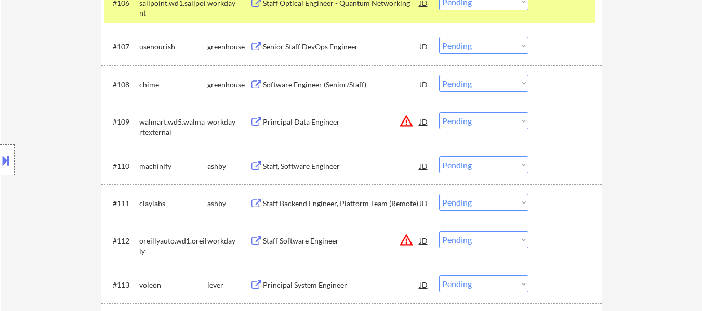
click at [570, 32] on div "#107 usenourish greenhouse Senior Staff DevOps Engineer JD warning_amber Choose…" at bounding box center [351, 46] width 500 height 37
click at [557, 52] on div at bounding box center [566, 46] width 46 height 19
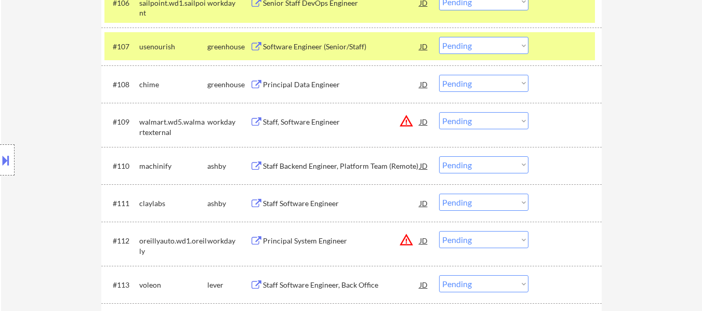
click at [295, 88] on div "Principal Data Engineer" at bounding box center [341, 84] width 157 height 10
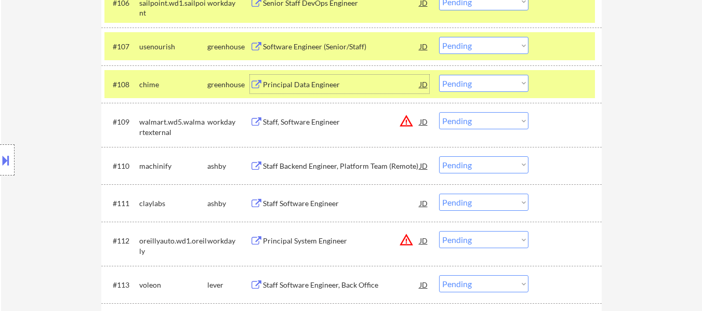
click at [488, 46] on select "Choose an option... Pending Applied Excluded (Questions) Excluded (Expired) Exc…" at bounding box center [483, 45] width 89 height 17
click at [439, 37] on select "Choose an option... Pending Applied Excluded (Questions) Excluded (Expired) Exc…" at bounding box center [483, 45] width 89 height 17
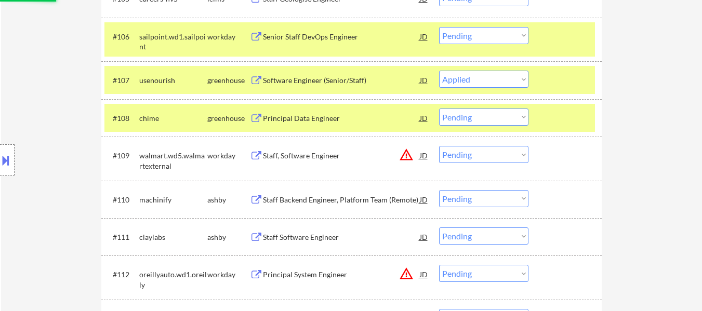
scroll to position [519, 0]
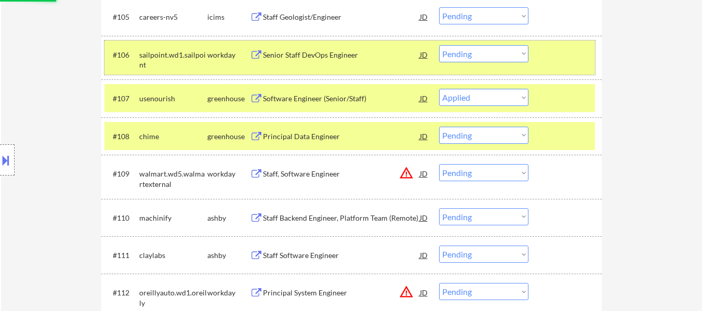
click at [556, 60] on div at bounding box center [566, 54] width 46 height 19
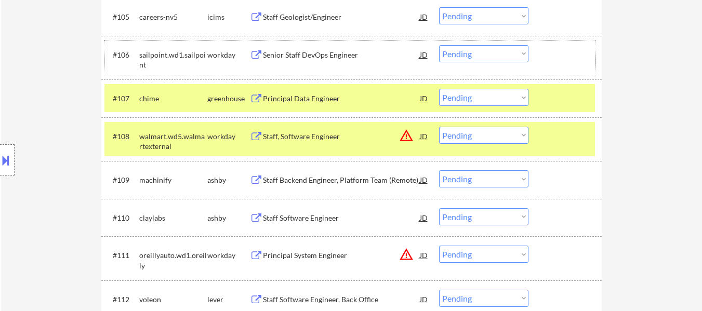
click at [472, 93] on select "Choose an option... Pending Applied Excluded (Questions) Excluded (Expired) Exc…" at bounding box center [483, 97] width 89 height 17
click at [439, 89] on select "Choose an option... Pending Applied Excluded (Questions) Excluded (Expired) Exc…" at bounding box center [483, 97] width 89 height 17
click at [484, 131] on select "Choose an option... Pending Applied Excluded (Questions) Excluded (Expired) Exc…" at bounding box center [483, 135] width 89 height 17
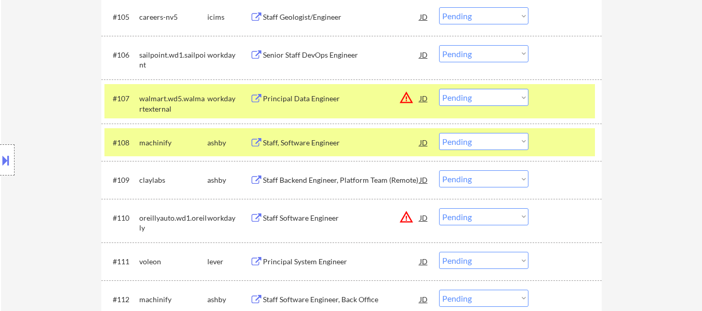
click at [491, 96] on select "Choose an option... Pending Applied Excluded (Questions) Excluded (Expired) Exc…" at bounding box center [483, 97] width 89 height 17
click at [439, 89] on select "Choose an option... Pending Applied Excluded (Questions) Excluded (Expired) Exc…" at bounding box center [483, 97] width 89 height 17
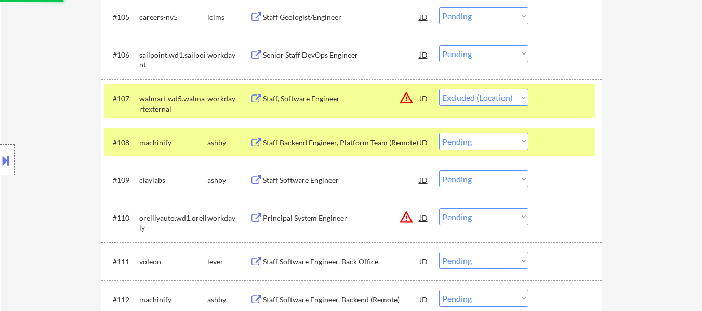
click at [321, 141] on div "Staff Backend Engineer, Platform Team (Remote)" at bounding box center [341, 143] width 157 height 10
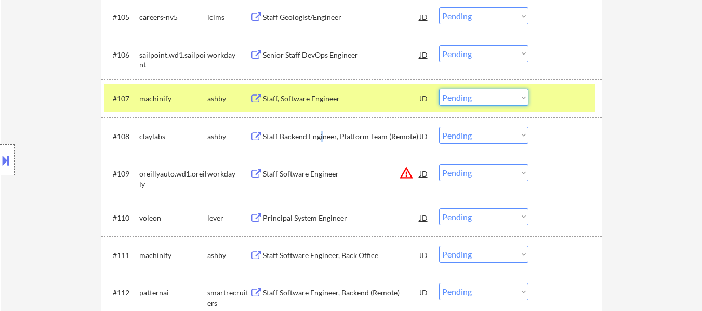
click at [456, 97] on select "Choose an option... Pending Applied Excluded (Questions) Excluded (Expired) Exc…" at bounding box center [483, 97] width 89 height 17
click at [439, 89] on select "Choose an option... Pending Applied Excluded (Questions) Excluded (Expired) Exc…" at bounding box center [483, 97] width 89 height 17
click at [341, 138] on div "Staff Backend Engineer, Platform Team (Remote)" at bounding box center [341, 136] width 157 height 10
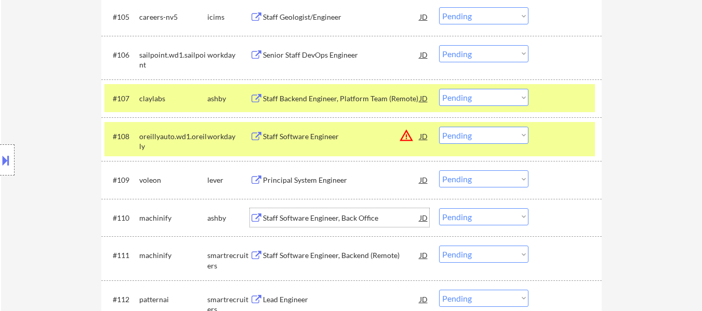
click at [343, 222] on div "Staff Software Engineer, Back Office" at bounding box center [341, 218] width 157 height 10
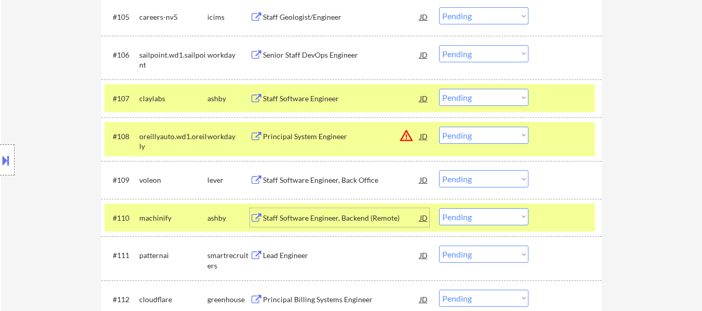
click at [333, 175] on div "Staff Software Engineer, Back Office" at bounding box center [341, 180] width 157 height 10
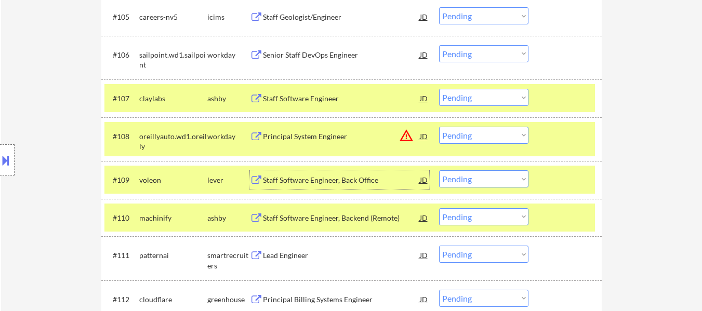
click at [500, 96] on select "Choose an option... Pending Applied Excluded (Questions) Excluded (Expired) Exc…" at bounding box center [483, 97] width 89 height 17
click at [439, 89] on select "Choose an option... Pending Applied Excluded (Questions) Excluded (Expired) Exc…" at bounding box center [483, 97] width 89 height 17
select select ""pending""
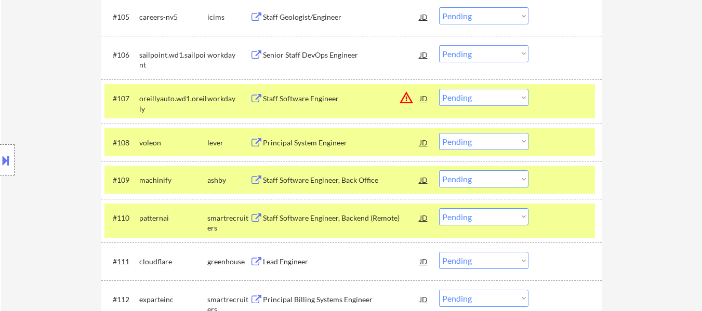
click at [553, 97] on div at bounding box center [566, 98] width 46 height 19
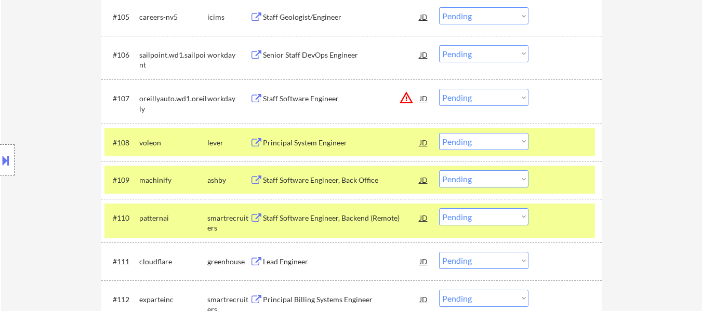
click at [542, 169] on div "#109 machinify [PERSON_NAME] Staff Software Engineer, Back Office JD warning_am…" at bounding box center [349, 180] width 490 height 28
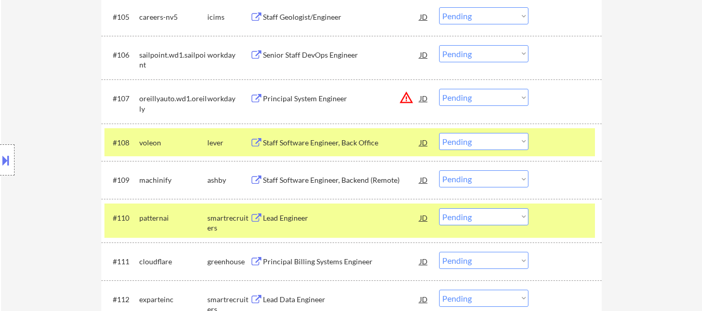
click at [551, 225] on div at bounding box center [566, 217] width 46 height 19
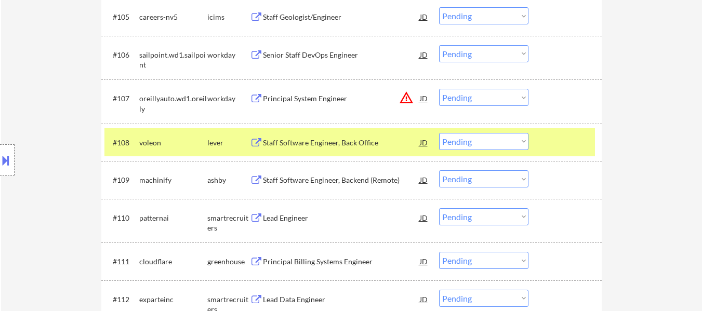
click at [556, 138] on div at bounding box center [566, 142] width 46 height 19
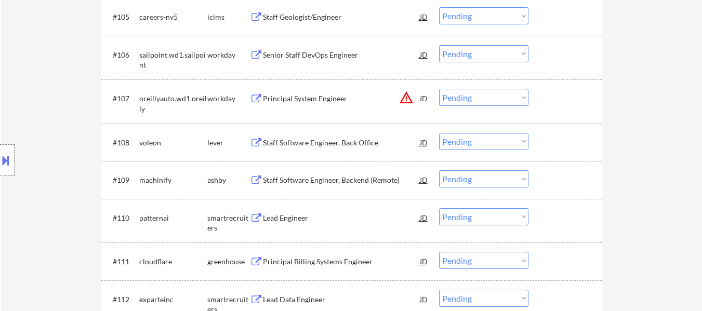
click at [549, 144] on div at bounding box center [566, 142] width 46 height 19
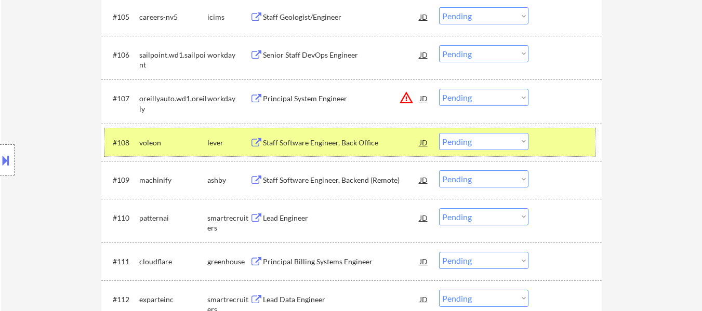
click at [371, 180] on div "Staff Software Engineer, Backend (Remote)" at bounding box center [341, 180] width 157 height 10
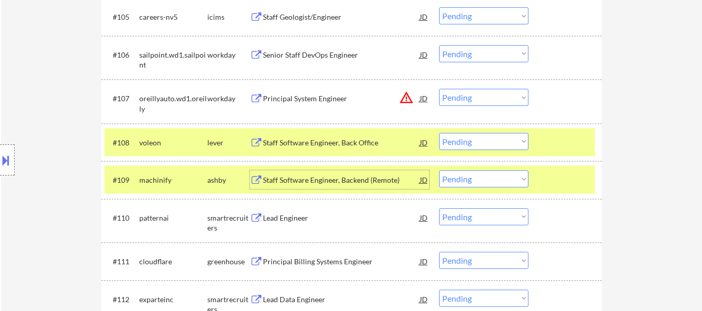
click at [466, 138] on select "Choose an option... Pending Applied Excluded (Questions) Excluded (Expired) Exc…" at bounding box center [483, 141] width 89 height 17
click at [439, 133] on select "Choose an option... Pending Applied Excluded (Questions) Excluded (Expired) Exc…" at bounding box center [483, 141] width 89 height 17
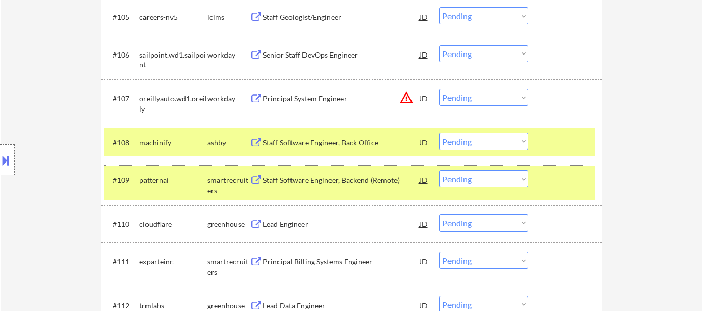
click at [560, 189] on div at bounding box center [566, 179] width 46 height 19
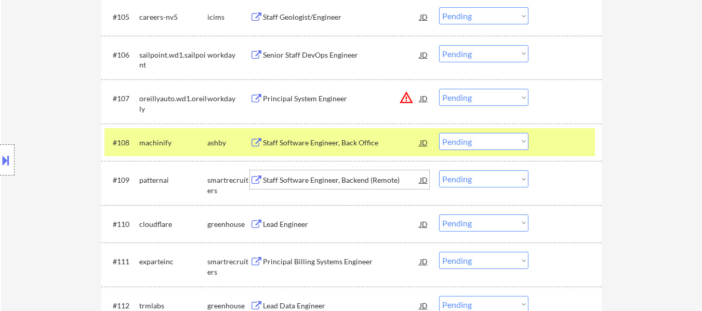
click at [369, 180] on div "Staff Software Engineer, Backend (Remote)" at bounding box center [341, 180] width 157 height 10
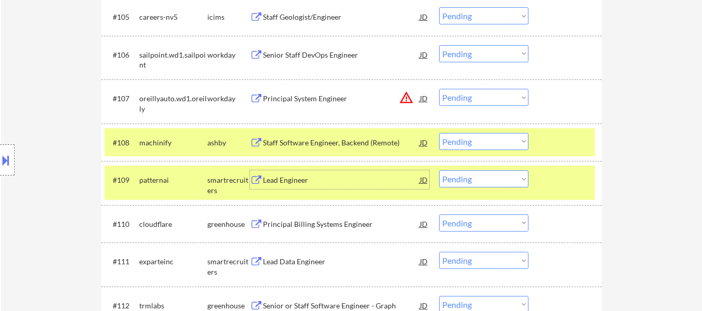
click at [461, 144] on select "Choose an option... Pending Applied Excluded (Questions) Excluded (Expired) Exc…" at bounding box center [483, 141] width 89 height 17
click at [439, 133] on select "Choose an option... Pending Applied Excluded (Questions) Excluded (Expired) Exc…" at bounding box center [483, 141] width 89 height 17
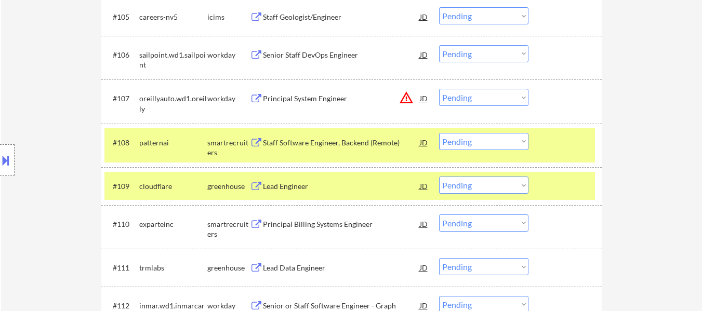
click at [564, 190] on div at bounding box center [566, 186] width 46 height 19
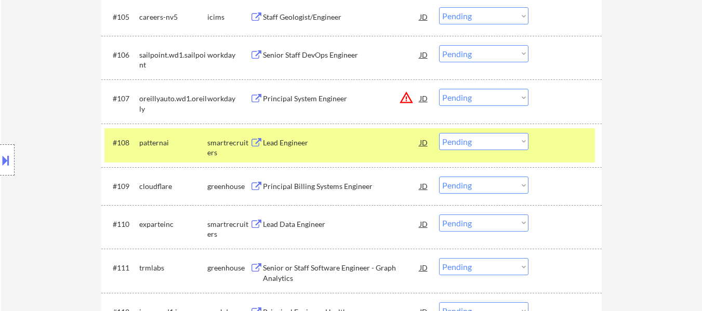
click at [288, 186] on div "Principal Billing Systems Engineer" at bounding box center [341, 186] width 157 height 10
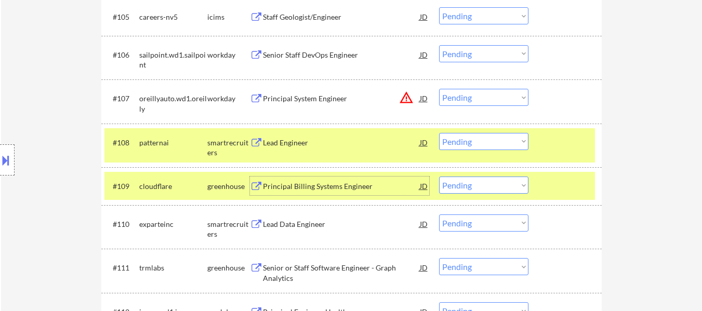
click at [484, 142] on select "Choose an option... Pending Applied Excluded (Questions) Excluded (Expired) Exc…" at bounding box center [483, 141] width 89 height 17
click at [439, 133] on select "Choose an option... Pending Applied Excluded (Questions) Excluded (Expired) Exc…" at bounding box center [483, 141] width 89 height 17
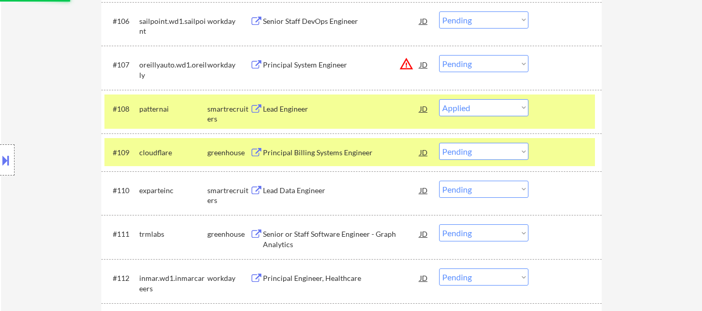
scroll to position [571, 0]
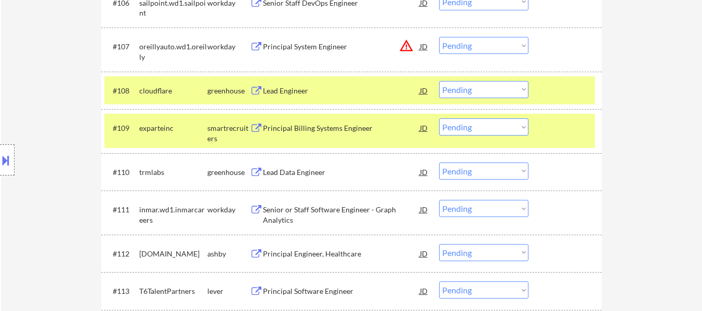
click at [501, 90] on select "Choose an option... Pending Applied Excluded (Questions) Excluded (Expired) Exc…" at bounding box center [483, 89] width 89 height 17
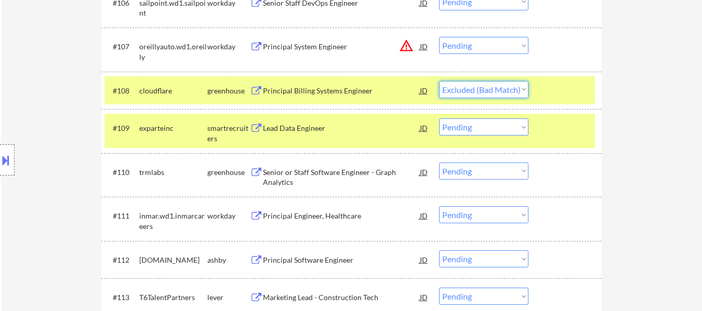
click at [439, 81] on select "Choose an option... Pending Applied Excluded (Questions) Excluded (Expired) Exc…" at bounding box center [483, 89] width 89 height 17
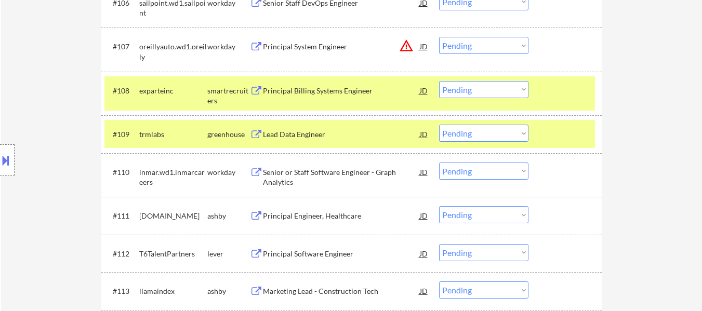
click at [559, 132] on div at bounding box center [566, 134] width 46 height 19
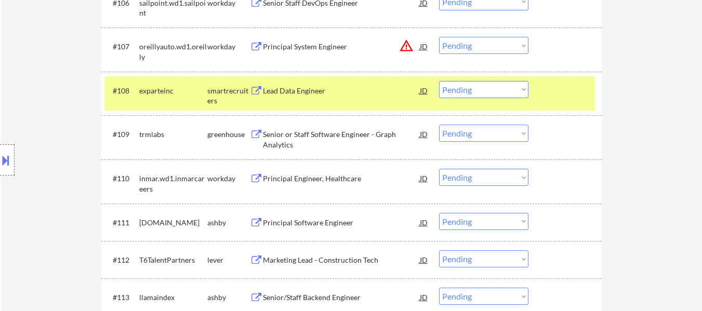
click at [547, 95] on div at bounding box center [566, 90] width 46 height 19
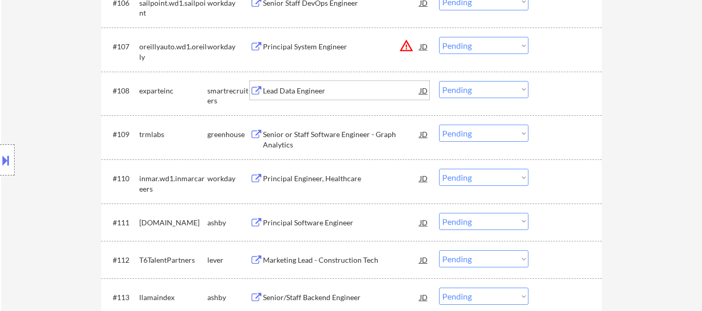
click at [334, 90] on div "Lead Data Engineer" at bounding box center [341, 91] width 157 height 10
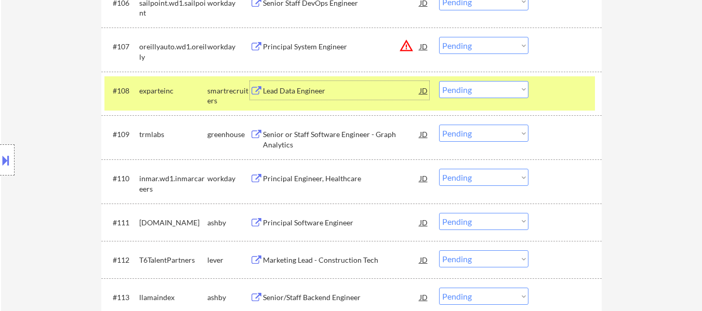
click at [298, 137] on div "Senior or Staff Software Engineer - Graph Analytics" at bounding box center [341, 139] width 157 height 20
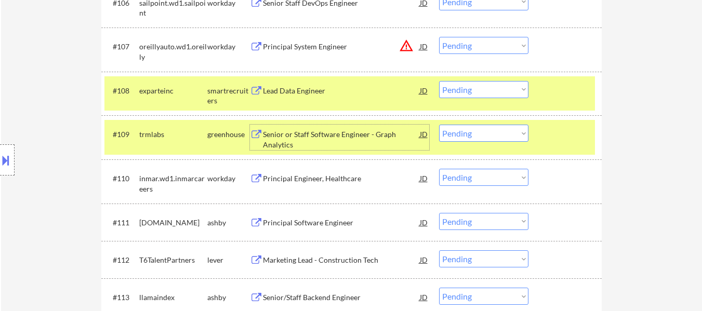
click at [465, 92] on select "Choose an option... Pending Applied Excluded (Questions) Excluded (Expired) Exc…" at bounding box center [483, 89] width 89 height 17
click at [439, 81] on select "Choose an option... Pending Applied Excluded (Questions) Excluded (Expired) Exc…" at bounding box center [483, 89] width 89 height 17
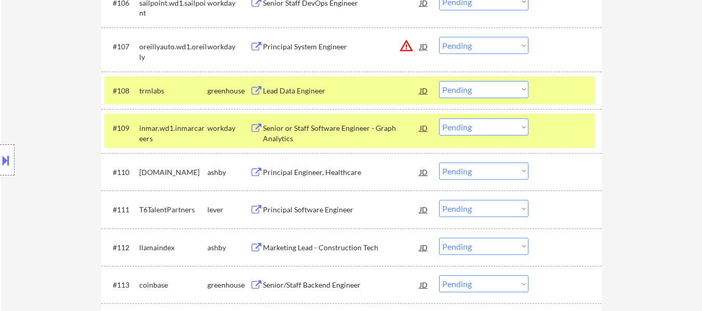
click at [329, 173] on div "Principal Engineer, Healthcare" at bounding box center [341, 172] width 157 height 10
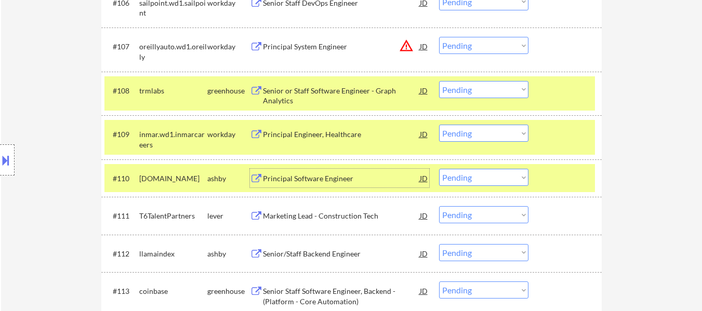
click at [470, 95] on select "Choose an option... Pending Applied Excluded (Questions) Excluded (Expired) Exc…" at bounding box center [483, 89] width 89 height 17
click at [439, 81] on select "Choose an option... Pending Applied Excluded (Questions) Excluded (Expired) Exc…" at bounding box center [483, 89] width 89 height 17
select select ""pending""
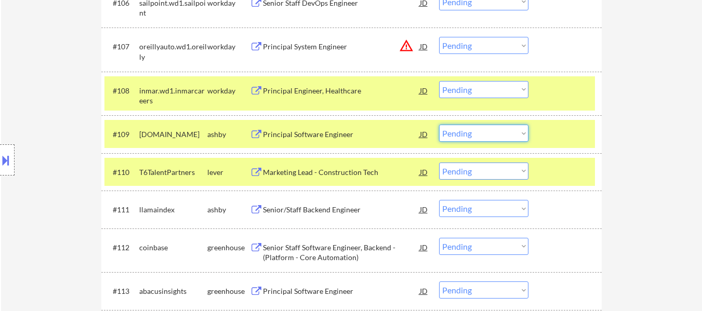
drag, startPoint x: 505, startPoint y: 133, endPoint x: 503, endPoint y: 140, distance: 6.9
click at [505, 133] on select "Choose an option... Pending Applied Excluded (Questions) Excluded (Expired) Exc…" at bounding box center [483, 133] width 89 height 17
click at [439, 125] on select "Choose an option... Pending Applied Excluded (Questions) Excluded (Expired) Exc…" at bounding box center [483, 133] width 89 height 17
click at [563, 85] on div at bounding box center [566, 90] width 46 height 19
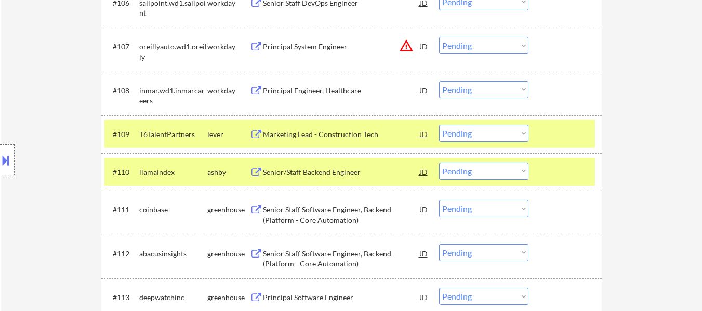
click at [558, 133] on div at bounding box center [566, 134] width 46 height 19
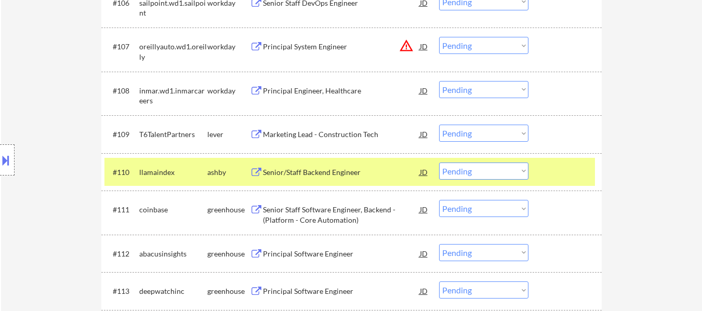
click at [560, 164] on div at bounding box center [566, 172] width 46 height 19
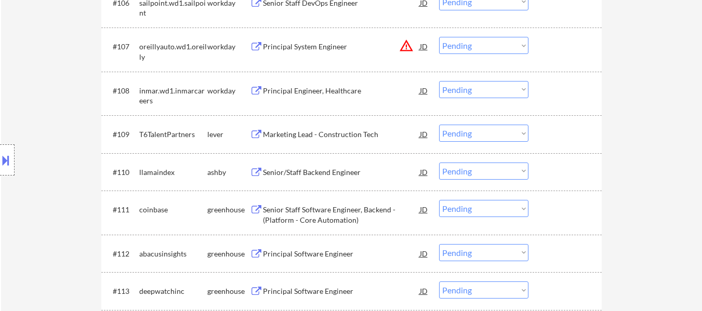
click at [335, 133] on div "Marketing Lead - Construction Tech" at bounding box center [341, 134] width 157 height 10
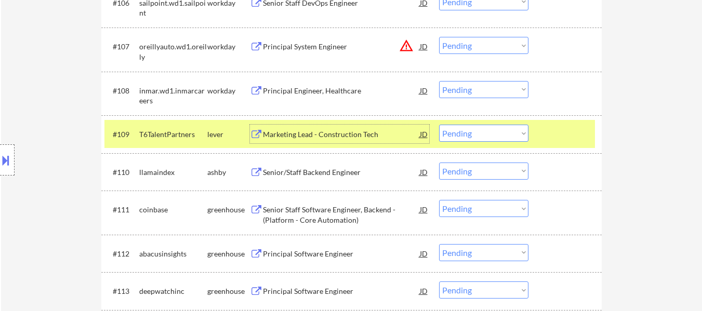
click at [501, 130] on select "Choose an option... Pending Applied Excluded (Questions) Excluded (Expired) Exc…" at bounding box center [483, 133] width 89 height 17
click at [439, 125] on select "Choose an option... Pending Applied Excluded (Questions) Excluded (Expired) Exc…" at bounding box center [483, 133] width 89 height 17
click at [321, 171] on div "Senior/Staff Backend Engineer" at bounding box center [341, 172] width 157 height 10
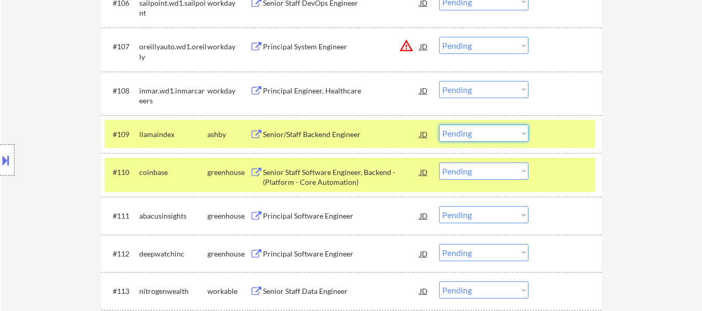
click at [486, 134] on select "Choose an option... Pending Applied Excluded (Questions) Excluded (Expired) Exc…" at bounding box center [483, 133] width 89 height 17
click at [439, 125] on select "Choose an option... Pending Applied Excluded (Questions) Excluded (Expired) Exc…" at bounding box center [483, 133] width 89 height 17
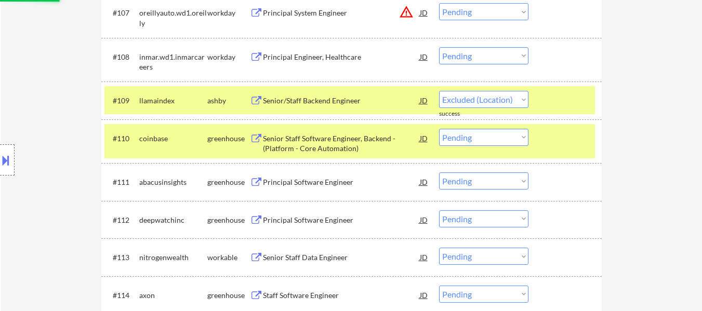
scroll to position [623, 0]
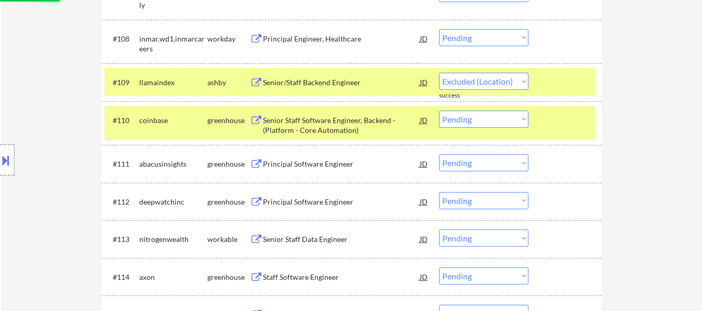
select select ""pending""
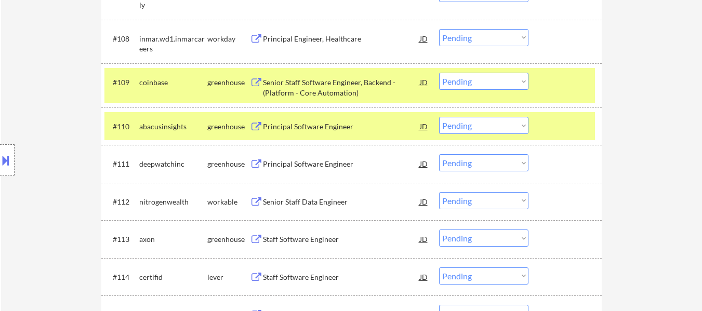
click at [571, 78] on div at bounding box center [566, 82] width 46 height 19
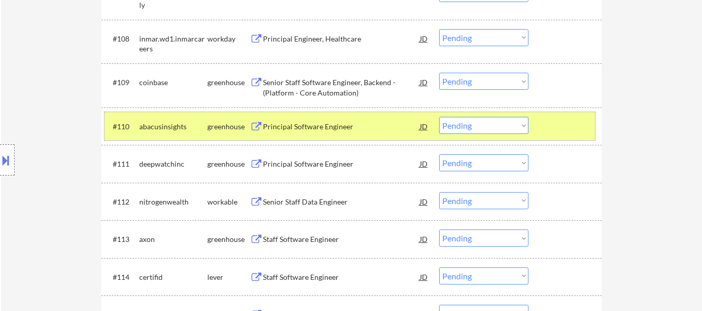
click at [574, 137] on div "#110 abacusinsights greenhouse Principal Software Engineer JD warning_amber Cho…" at bounding box center [349, 126] width 490 height 28
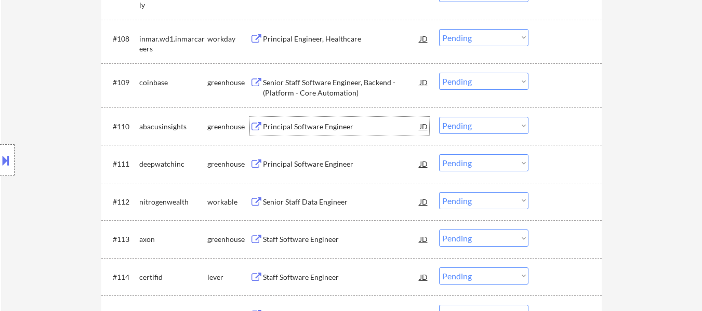
click at [318, 131] on div "Principal Software Engineer" at bounding box center [341, 127] width 157 height 10
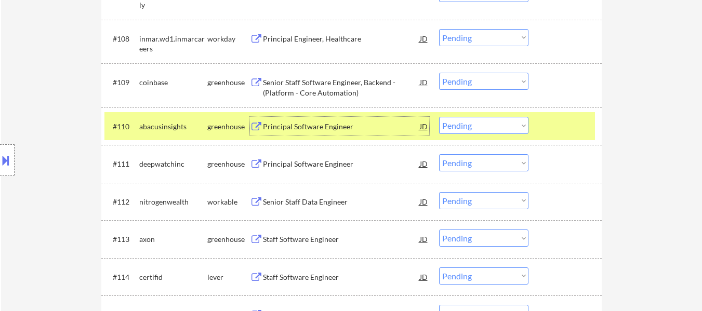
click at [303, 164] on div "Principal Software Engineer" at bounding box center [341, 164] width 157 height 10
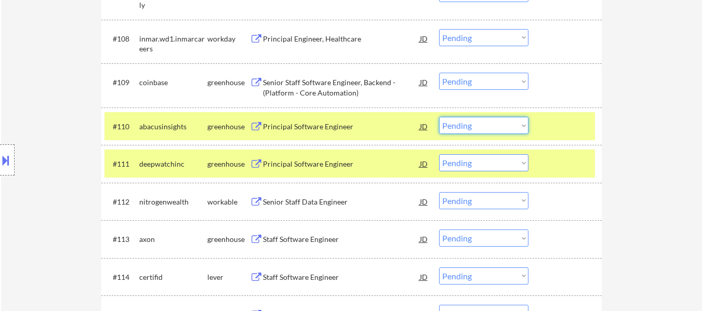
drag, startPoint x: 488, startPoint y: 123, endPoint x: 490, endPoint y: 129, distance: 6.8
click at [488, 123] on select "Choose an option... Pending Applied Excluded (Questions) Excluded (Expired) Exc…" at bounding box center [483, 125] width 89 height 17
click at [439, 117] on select "Choose an option... Pending Applied Excluded (Questions) Excluded (Expired) Exc…" at bounding box center [483, 125] width 89 height 17
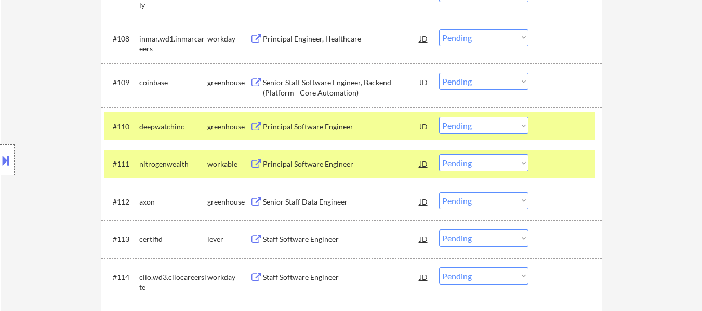
click at [314, 242] on div "Staff Software Engineer" at bounding box center [341, 239] width 157 height 10
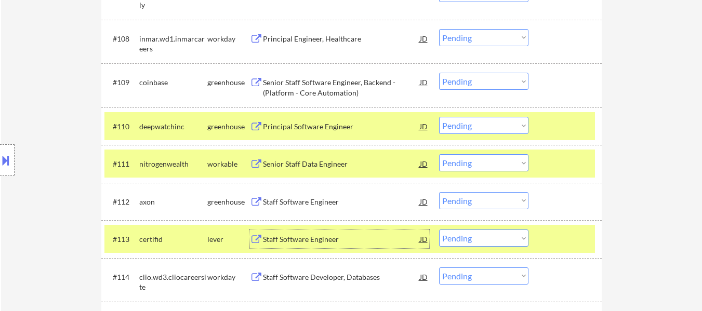
click at [471, 128] on select "Choose an option... Pending Applied Excluded (Questions) Excluded (Expired) Exc…" at bounding box center [483, 125] width 89 height 17
click at [439, 117] on select "Choose an option... Pending Applied Excluded (Questions) Excluded (Expired) Exc…" at bounding box center [483, 125] width 89 height 17
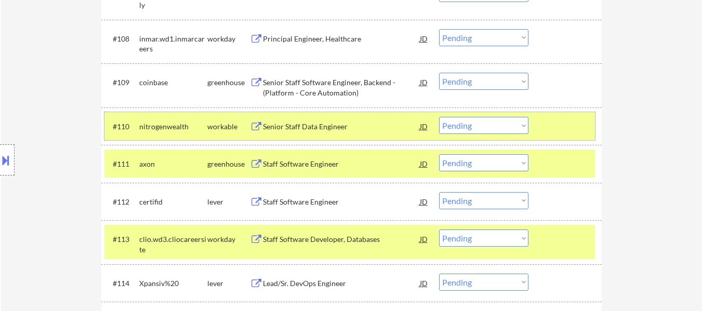
click at [551, 129] on div at bounding box center [566, 126] width 46 height 19
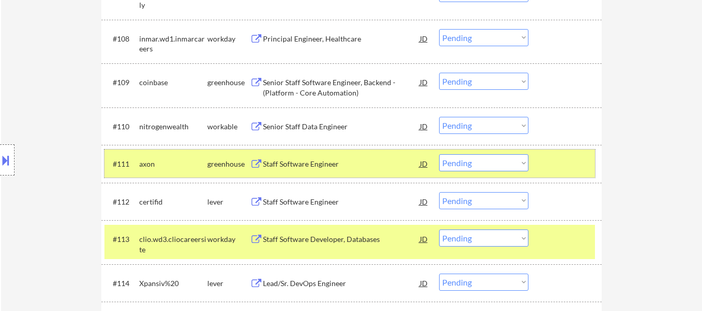
click at [553, 153] on div "#111 axon greenhouse Staff Software Engineer JD warning_amber Choose an option.…" at bounding box center [349, 164] width 490 height 28
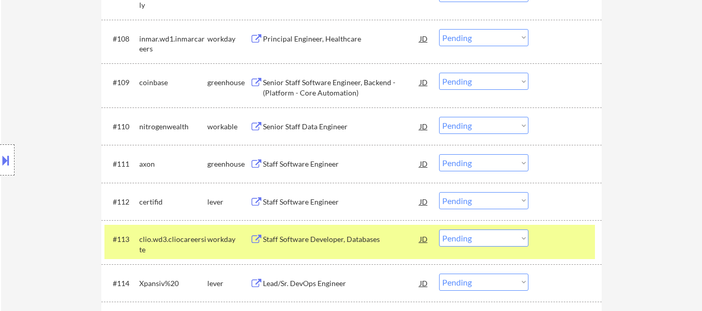
click at [547, 230] on div at bounding box center [566, 239] width 46 height 19
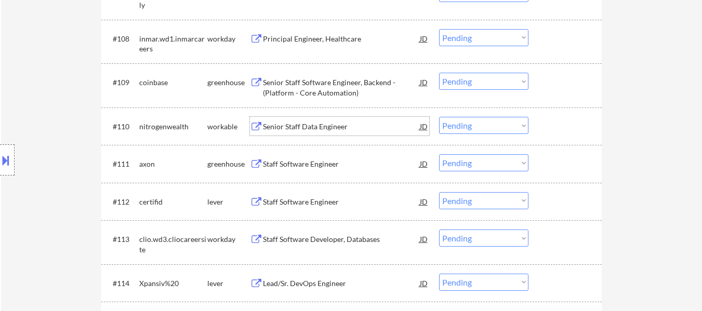
click at [316, 124] on div "Senior Staff Data Engineer" at bounding box center [341, 127] width 157 height 10
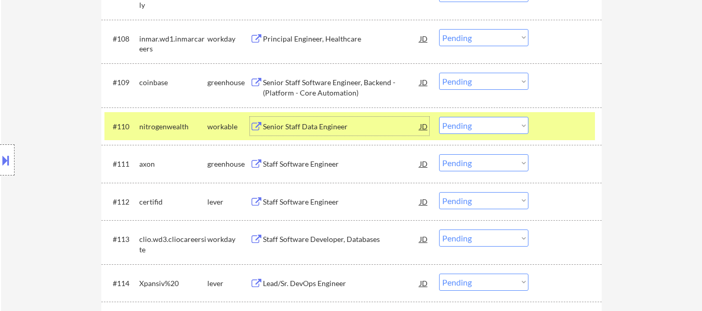
click at [488, 127] on select "Choose an option... Pending Applied Excluded (Questions) Excluded (Expired) Exc…" at bounding box center [483, 125] width 89 height 17
click at [439, 117] on select "Choose an option... Pending Applied Excluded (Questions) Excluded (Expired) Exc…" at bounding box center [483, 125] width 89 height 17
select select ""pending""
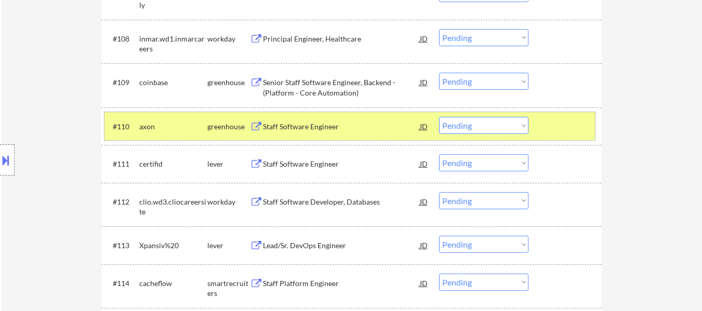
click at [555, 129] on div at bounding box center [566, 126] width 46 height 19
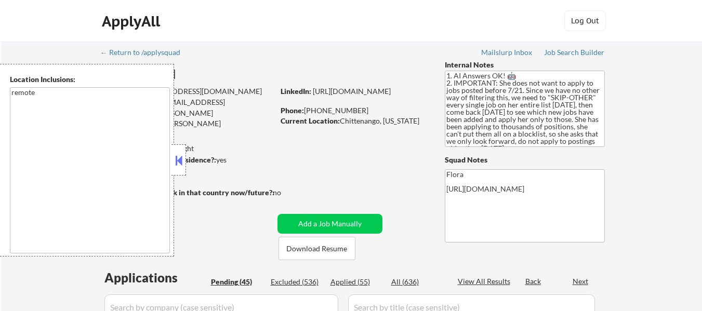
select select ""pending""
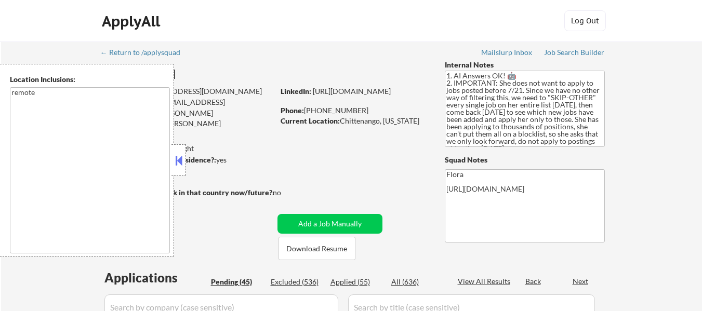
select select ""pending""
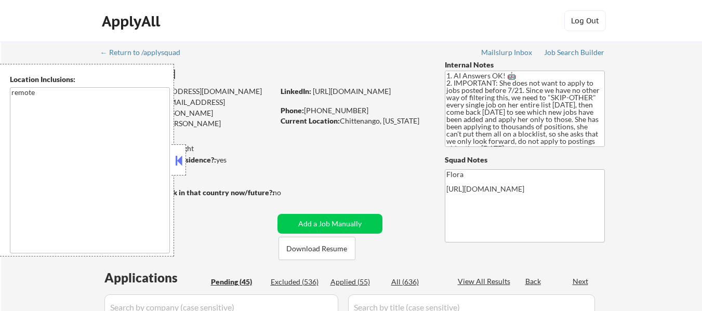
select select ""pending""
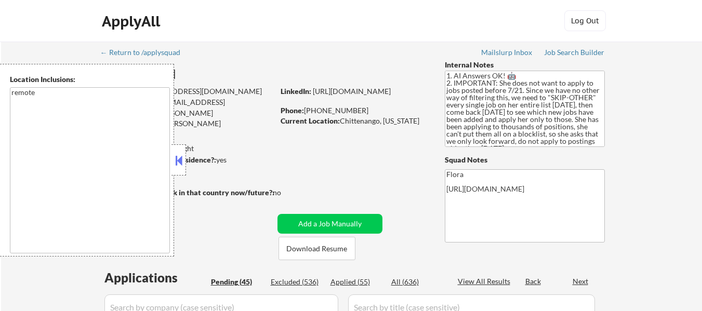
select select ""pending""
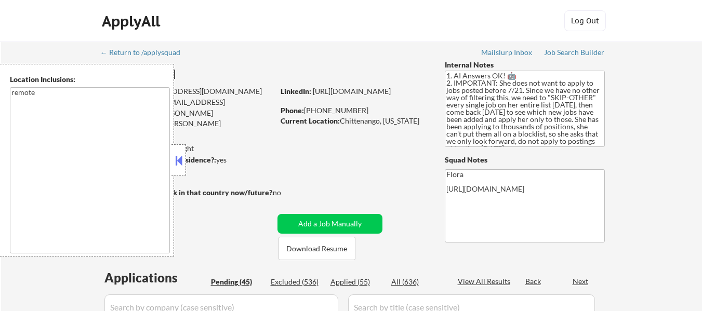
select select ""pending""
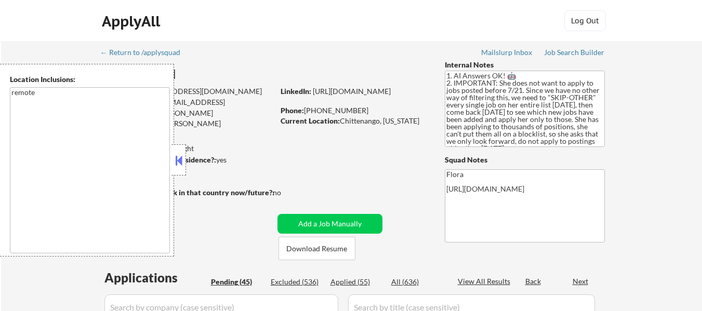
select select ""pending""
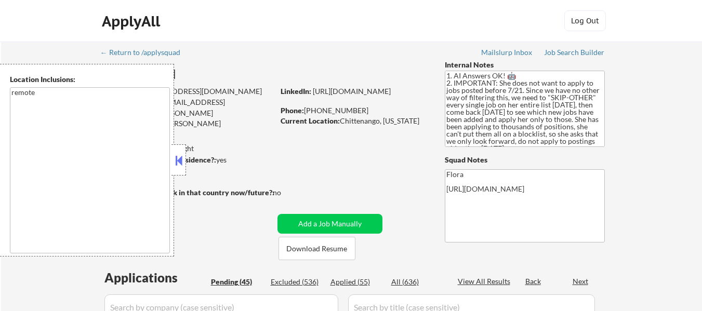
select select ""pending""
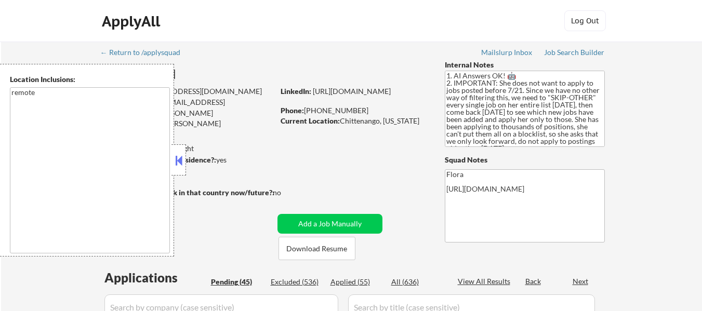
select select ""pending""
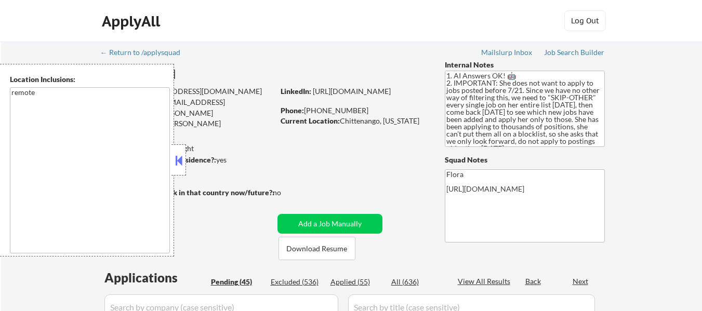
select select ""pending""
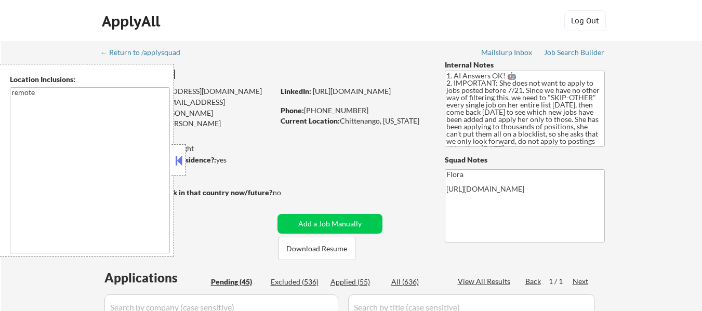
click at [176, 157] on button at bounding box center [178, 161] width 11 height 16
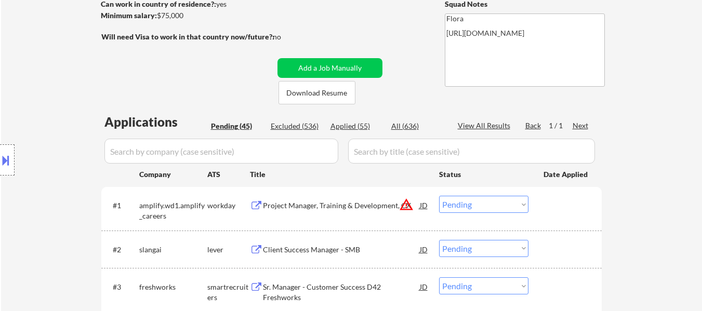
scroll to position [208, 0]
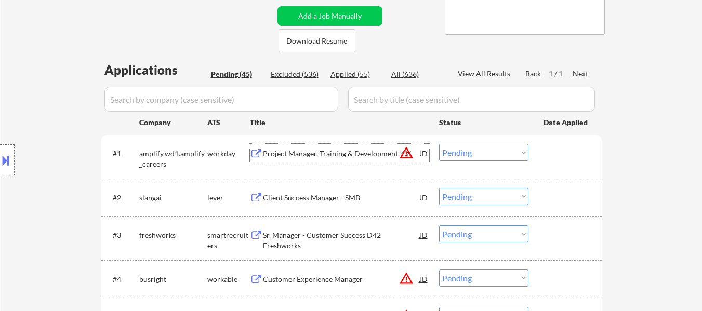
click at [339, 157] on div "Project Manager, Training & Development, CX" at bounding box center [341, 154] width 157 height 10
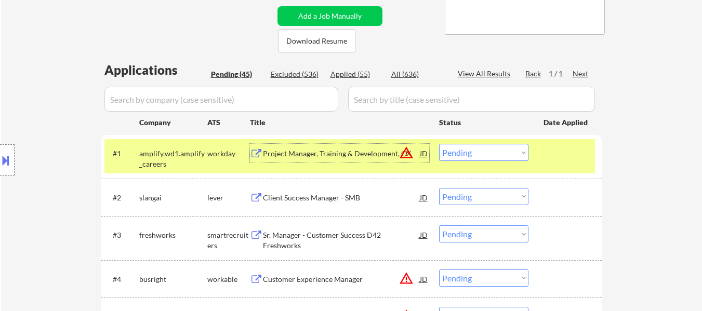
click at [307, 202] on div "Client Success Manager - SMB" at bounding box center [341, 198] width 157 height 10
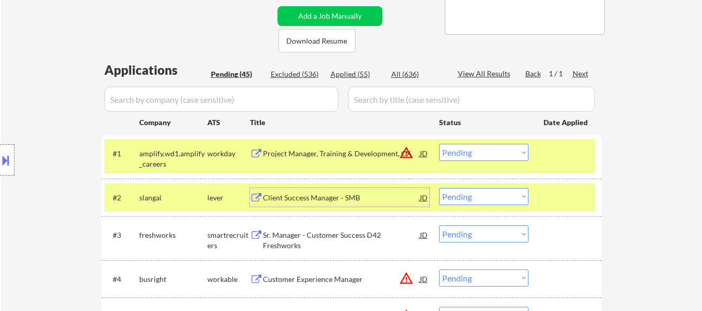
click at [487, 153] on select "Choose an option... Pending Applied Excluded (Questions) Excluded (Expired) Exc…" at bounding box center [483, 152] width 89 height 17
click at [439, 144] on select "Choose an option... Pending Applied Excluded (Questions) Excluded (Expired) Exc…" at bounding box center [483, 152] width 89 height 17
select select ""pending""
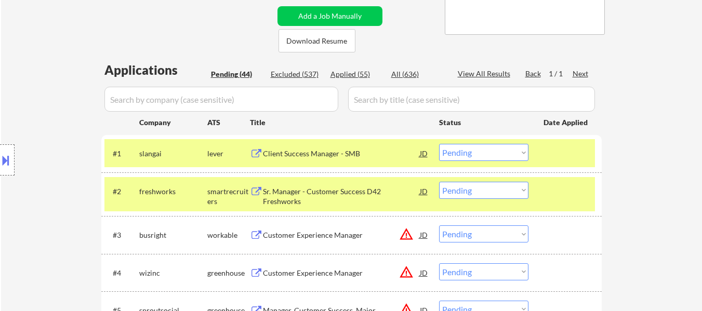
click at [576, 190] on div at bounding box center [566, 191] width 46 height 19
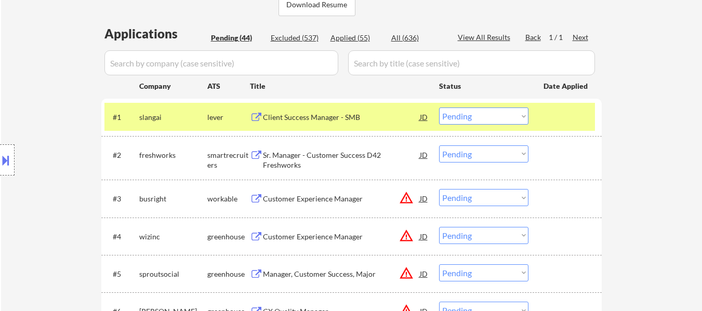
scroll to position [260, 0]
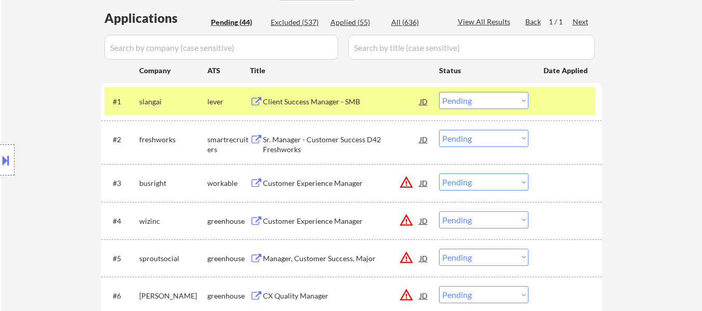
click at [471, 136] on select "Choose an option... Pending Applied Excluded (Questions) Excluded (Expired) Exc…" at bounding box center [483, 138] width 89 height 17
click at [439, 130] on select "Choose an option... Pending Applied Excluded (Questions) Excluded (Expired) Exc…" at bounding box center [483, 138] width 89 height 17
click at [308, 176] on div "Customer Experience Manager" at bounding box center [341, 182] width 157 height 19
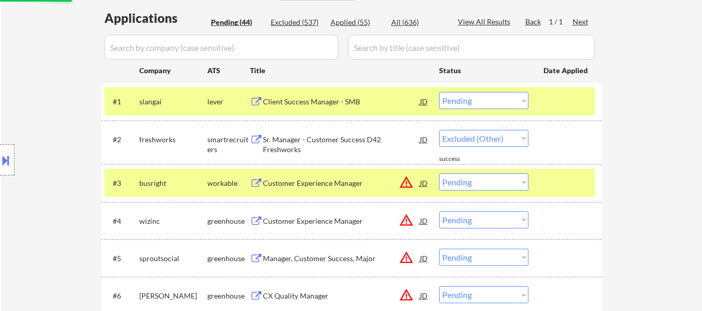
select select ""pending""
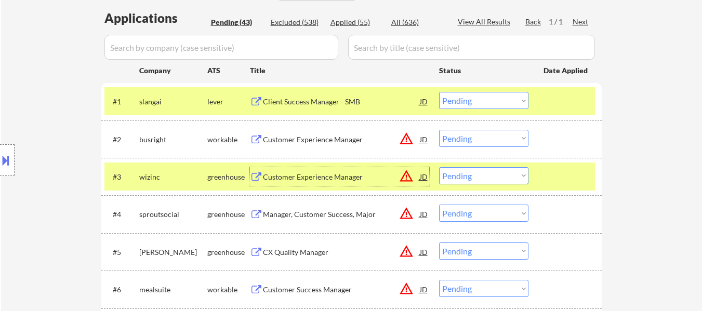
click at [463, 101] on select "Choose an option... Pending Applied Excluded (Questions) Excluded (Expired) Exc…" at bounding box center [483, 100] width 89 height 17
click at [439, 92] on select "Choose an option... Pending Applied Excluded (Questions) Excluded (Expired) Exc…" at bounding box center [483, 100] width 89 height 17
select select ""pending""
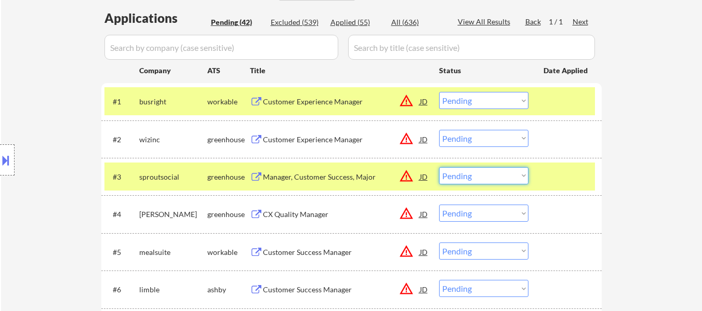
click at [496, 172] on select "Choose an option... Pending Applied Excluded (Questions) Excluded (Expired) Exc…" at bounding box center [483, 175] width 89 height 17
click at [439, 167] on select "Choose an option... Pending Applied Excluded (Questions) Excluded (Expired) Exc…" at bounding box center [483, 175] width 89 height 17
select select ""pending""
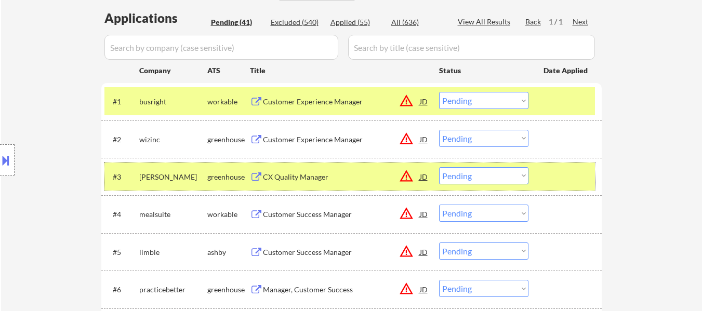
click at [570, 177] on div at bounding box center [566, 176] width 46 height 19
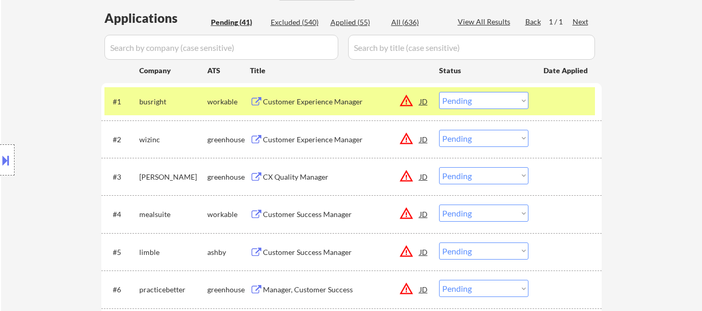
click at [549, 110] on div at bounding box center [566, 101] width 46 height 19
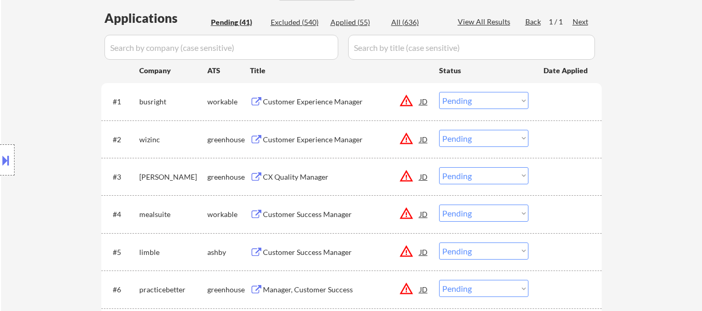
click at [339, 106] on div "Customer Experience Manager" at bounding box center [341, 102] width 157 height 10
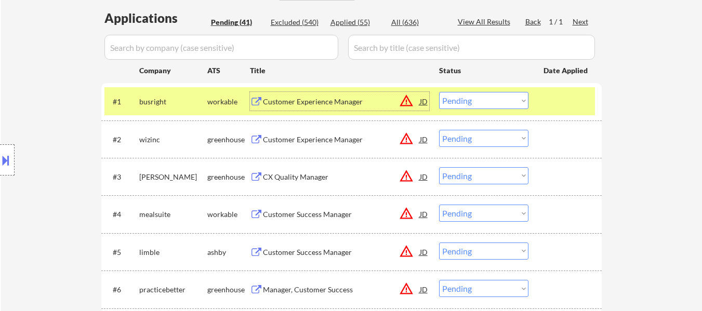
click at [488, 101] on select "Choose an option... Pending Applied Excluded (Questions) Excluded (Expired) Exc…" at bounding box center [483, 100] width 89 height 17
click at [439, 92] on select "Choose an option... Pending Applied Excluded (Questions) Excluded (Expired) Exc…" at bounding box center [483, 100] width 89 height 17
click at [341, 140] on div "Customer Experience Manager" at bounding box center [341, 140] width 157 height 10
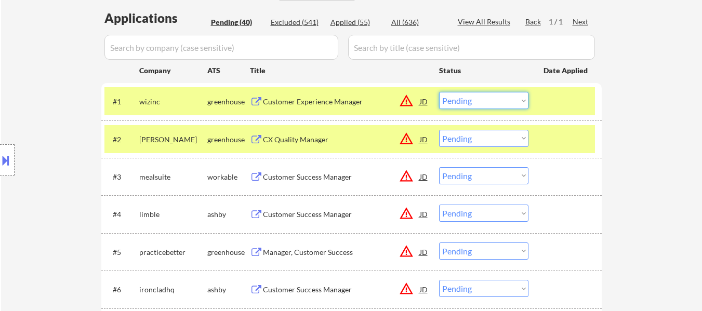
click at [507, 100] on select "Choose an option... Pending Applied Excluded (Questions) Excluded (Expired) Exc…" at bounding box center [483, 100] width 89 height 17
click at [439, 92] on select "Choose an option... Pending Applied Excluded (Questions) Excluded (Expired) Exc…" at bounding box center [483, 100] width 89 height 17
click at [288, 138] on div "CX Quality Manager" at bounding box center [341, 140] width 157 height 10
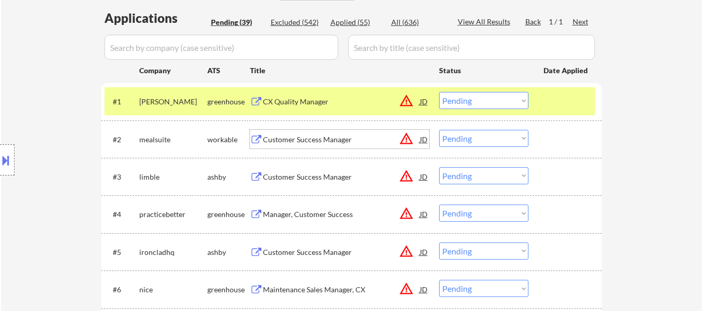
click at [506, 92] on select "Choose an option... Pending Applied Excluded (Questions) Excluded (Expired) Exc…" at bounding box center [483, 100] width 89 height 17
click at [439, 92] on select "Choose an option... Pending Applied Excluded (Questions) Excluded (Expired) Exc…" at bounding box center [483, 100] width 89 height 17
click at [334, 146] on div "Customer Success Manager" at bounding box center [341, 139] width 157 height 19
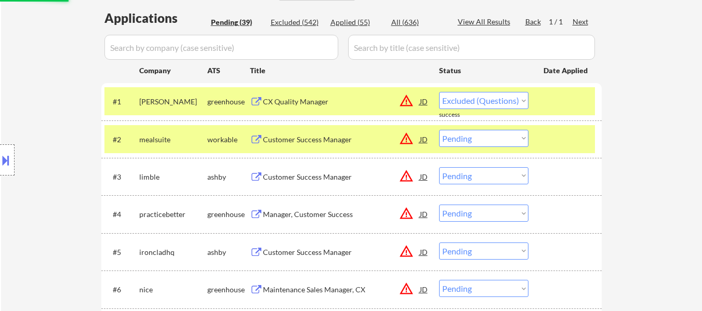
select select ""pending""
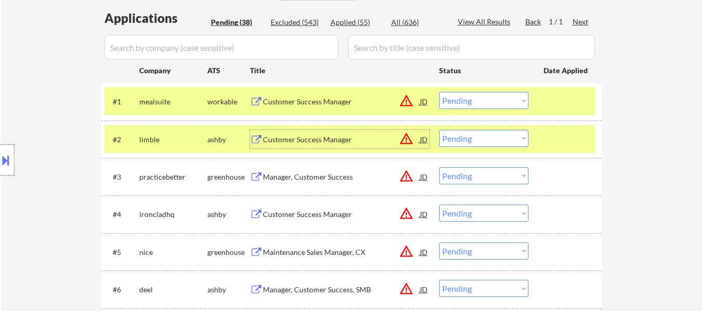
click at [320, 101] on div "Customer Success Manager" at bounding box center [341, 102] width 157 height 10
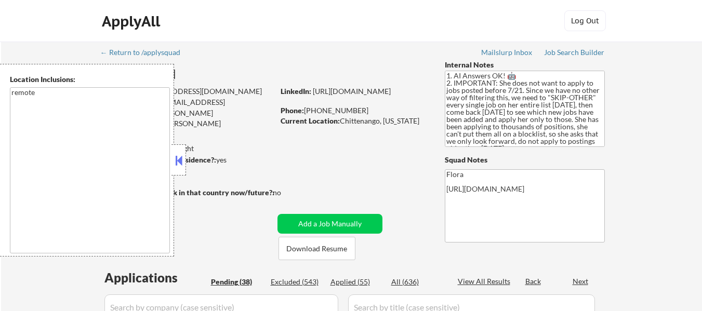
select select ""pending""
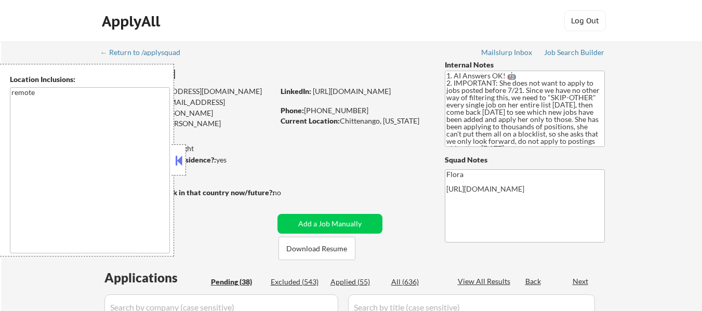
select select ""pending""
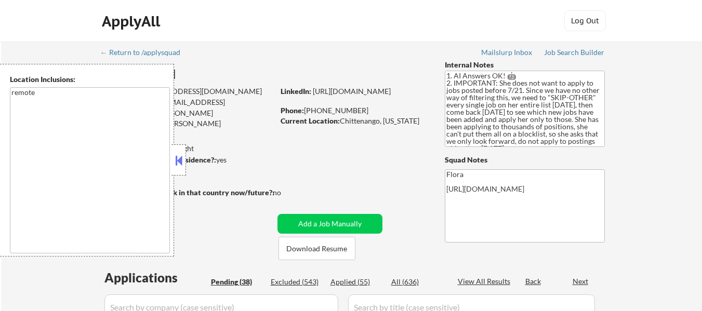
select select ""pending""
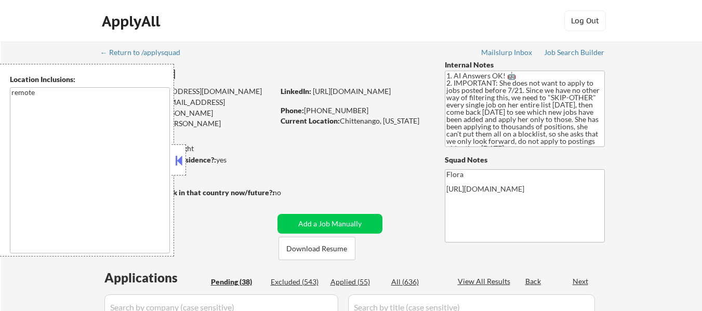
select select ""pending""
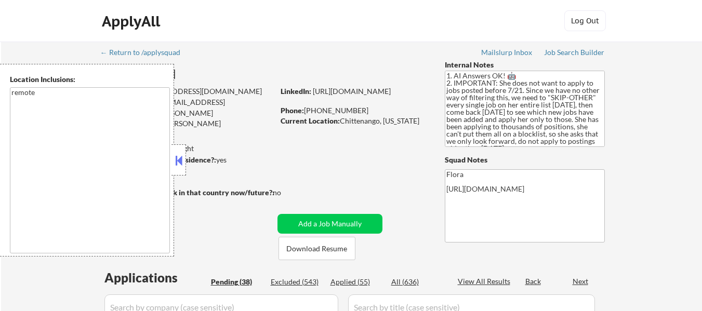
select select ""pending""
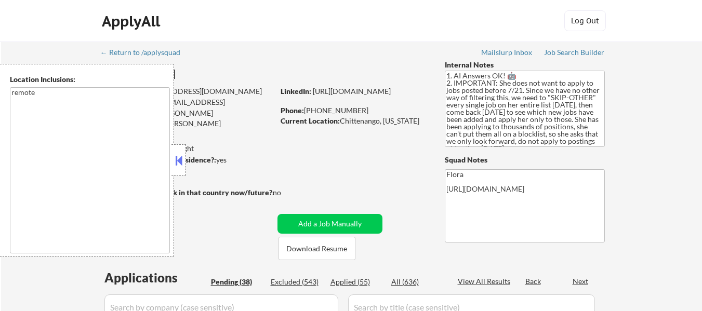
select select ""pending""
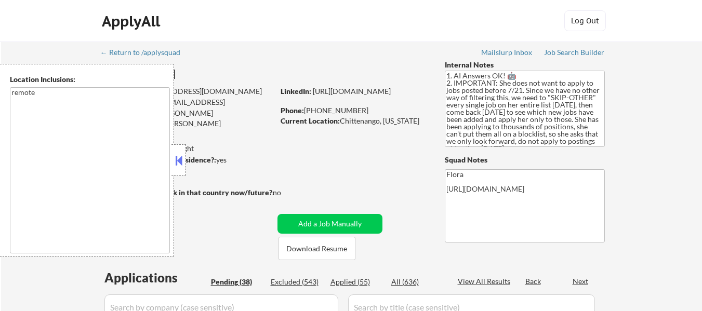
select select ""pending""
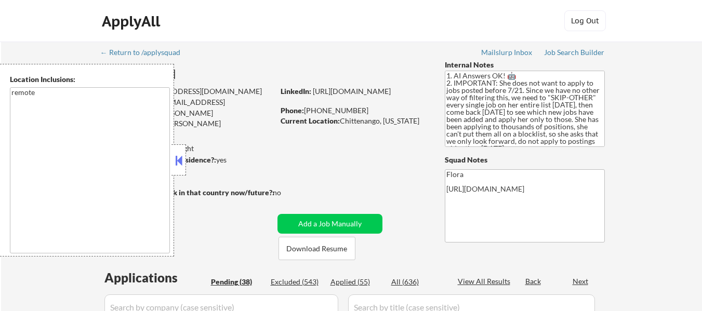
select select ""pending""
click at [179, 162] on button at bounding box center [178, 161] width 11 height 16
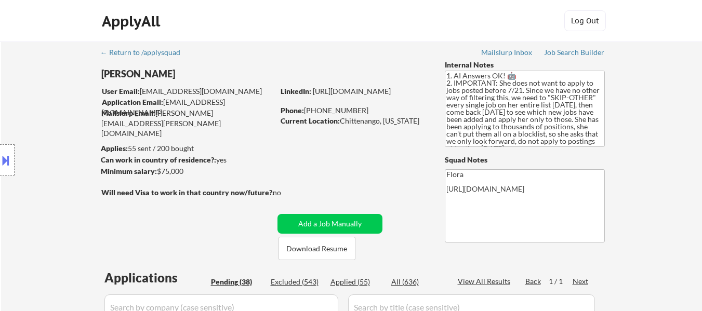
click at [303, 281] on div "Excluded (543)" at bounding box center [297, 282] width 52 height 10
click at [477, 281] on div "View All Results" at bounding box center [486, 281] width 56 height 10
select select ""excluded__other_""
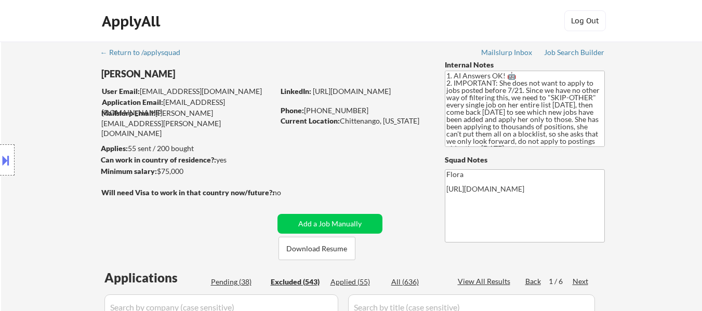
select select ""excluded__other_""
select select ""excluded""
select select ""excluded__other_""
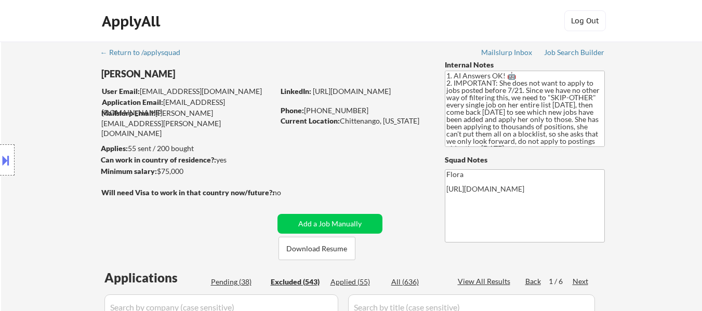
select select ""excluded__other_""
select select ""excluded""
select select ""excluded__other_""
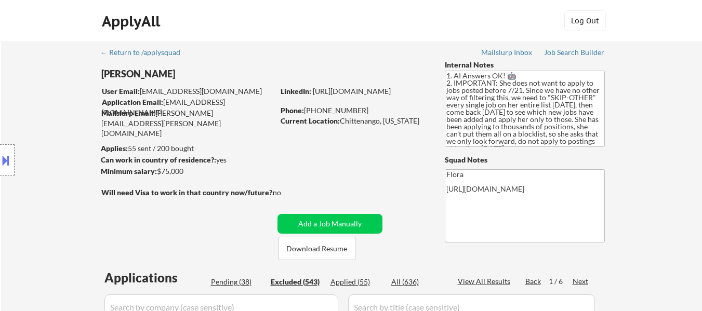
select select ""excluded__other_""
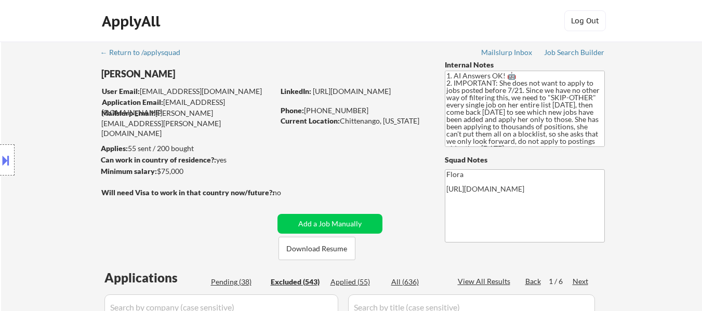
select select ""excluded__other_""
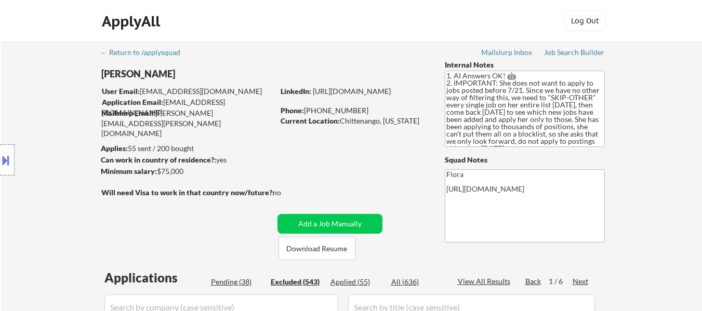
select select ""excluded__other_""
select select ""excluded__bad_match_""
select select ""excluded__other_""
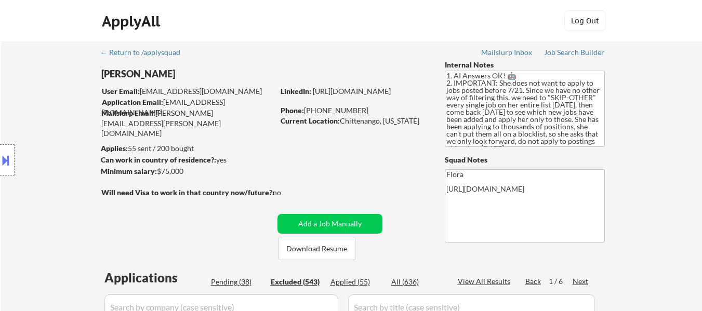
select select ""excluded__other_""
select select ""excluded__salary_""
select select ""excluded__other_""
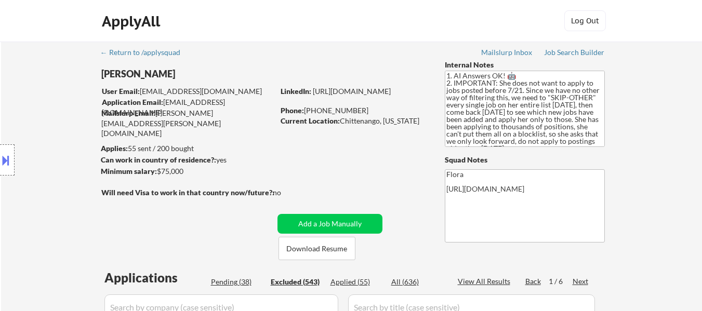
select select ""excluded__other_""
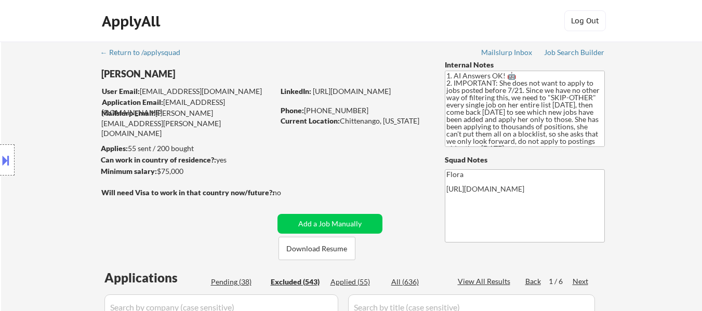
select select ""excluded__other_""
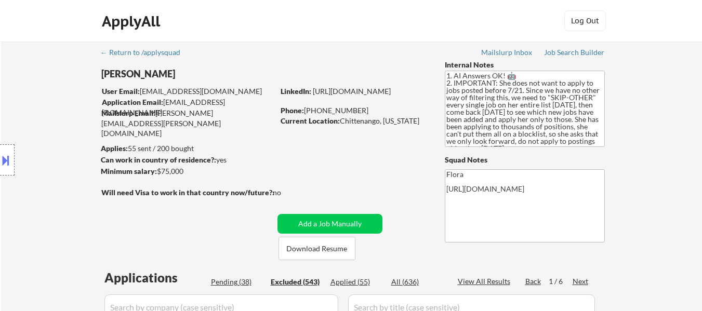
select select ""excluded__other_""
select select ""excluded__location_""
select select ""excluded__other_""
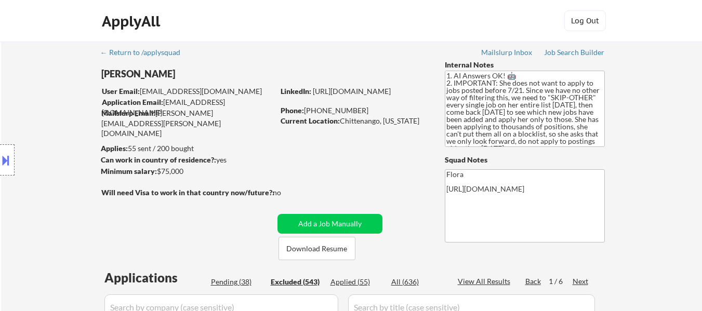
select select ""excluded__bad_match_""
select select ""excluded__other_""
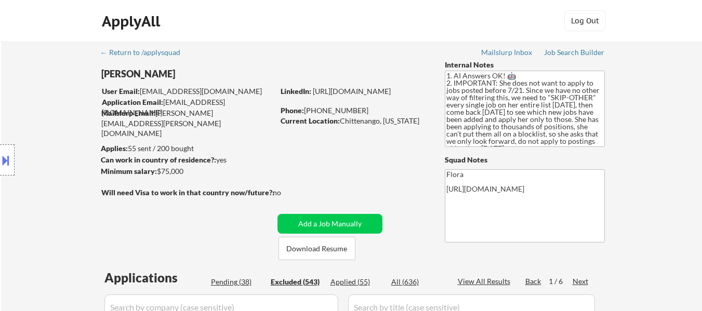
select select ""excluded__other_""
select select ""excluded""
select select ""excluded__other_""
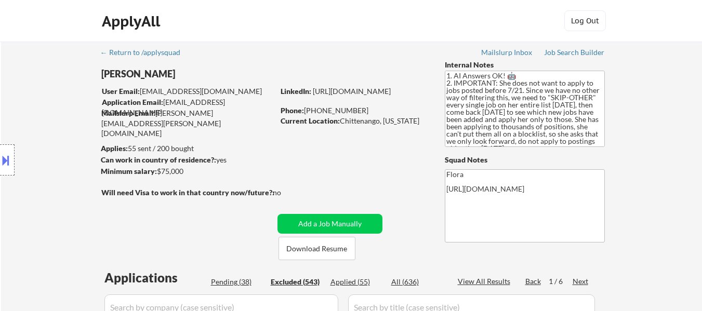
select select ""excluded__other_""
select select ""excluded__expired_""
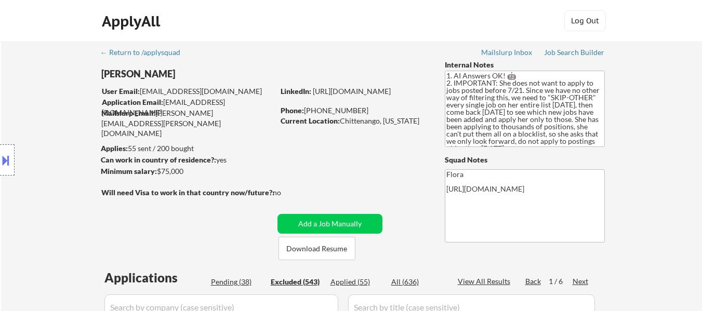
select select ""excluded__expired_""
select select ""excluded__bad_match_""
select select ""excluded__other_""
select select ""excluded__location_""
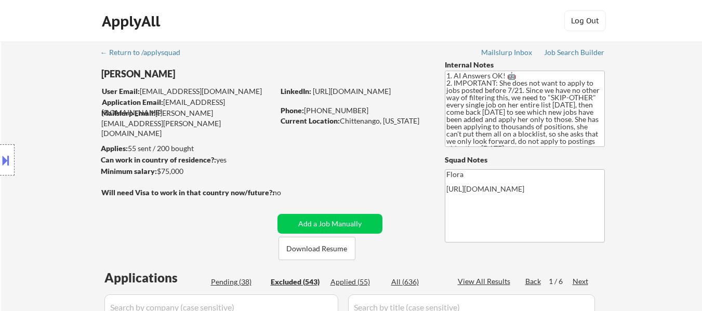
select select ""excluded__bad_match_""
select select ""excluded__other_""
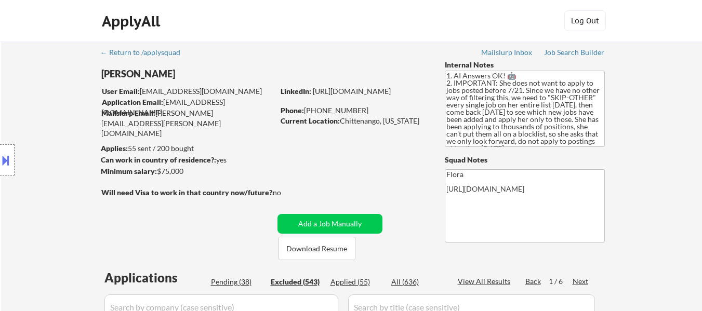
select select ""excluded__other_""
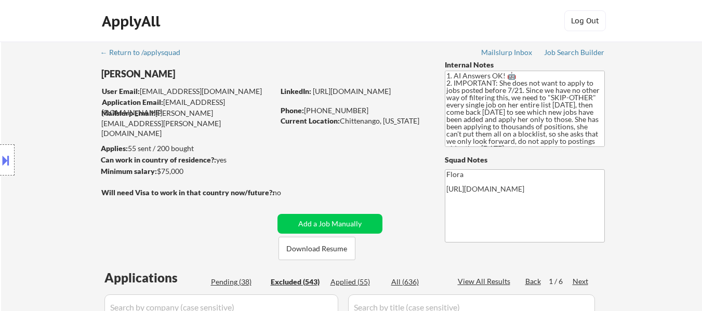
select select ""excluded__other_""
select select ""excluded__location_""
select select ""excluded__other_""
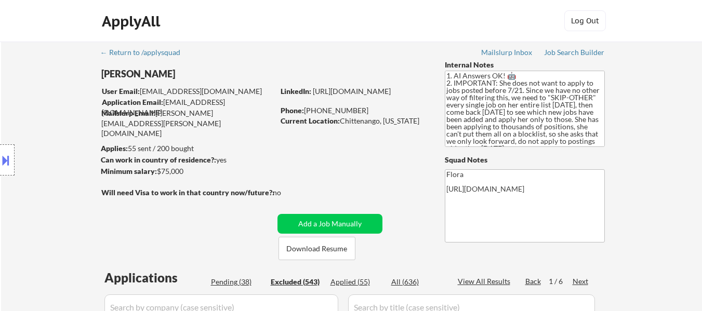
select select ""excluded__other_""
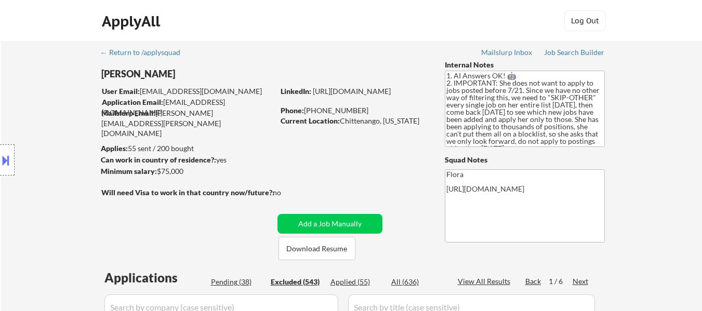
select select ""excluded__other_""
select select ""excluded__bad_match_""
select select ""excluded__expired_""
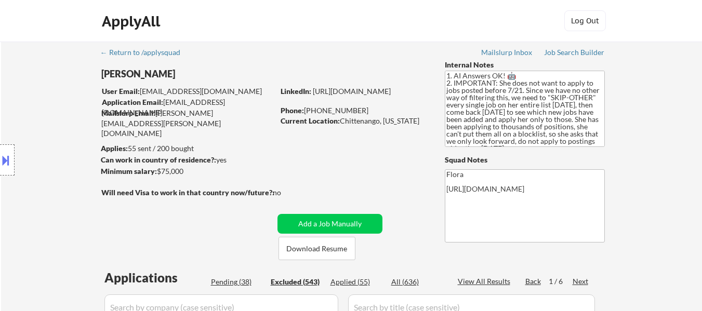
select select ""excluded__bad_match_""
select select ""excluded__other_""
select select ""excluded__location_""
select select ""excluded__other_""
select select ""excluded__location_""
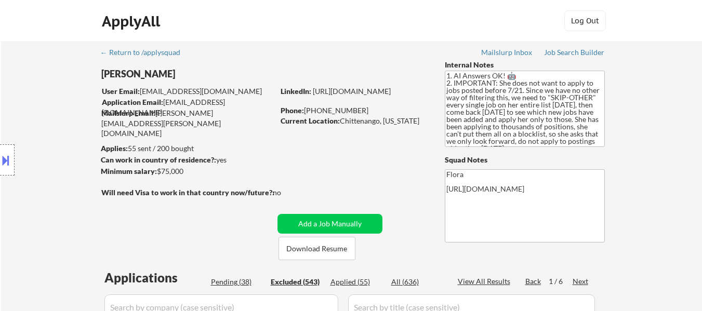
select select ""excluded__other_""
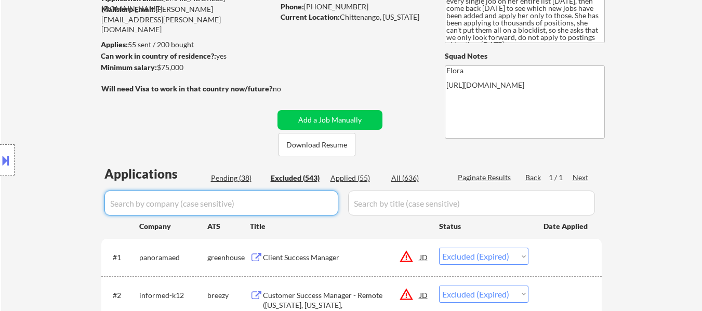
click at [271, 203] on input "input" at bounding box center [221, 203] width 234 height 25
type input "alma"
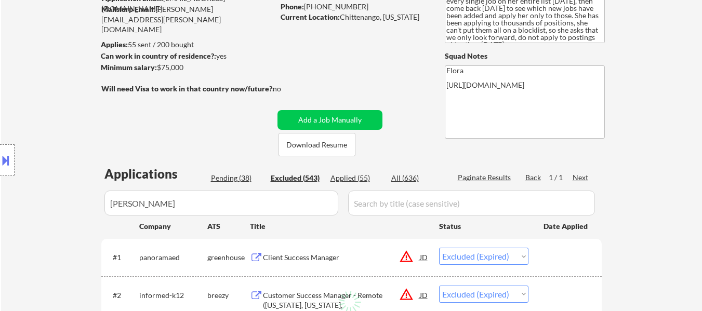
select select ""excluded__other_""
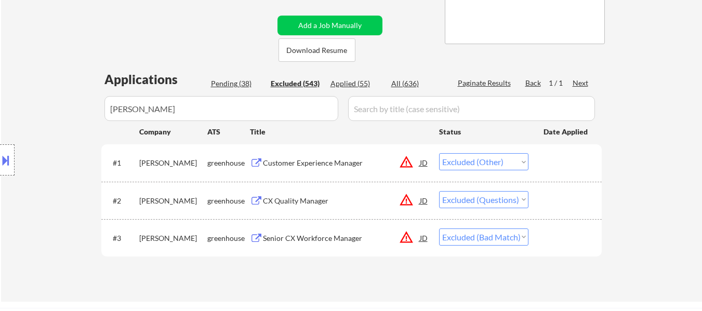
scroll to position [208, 0]
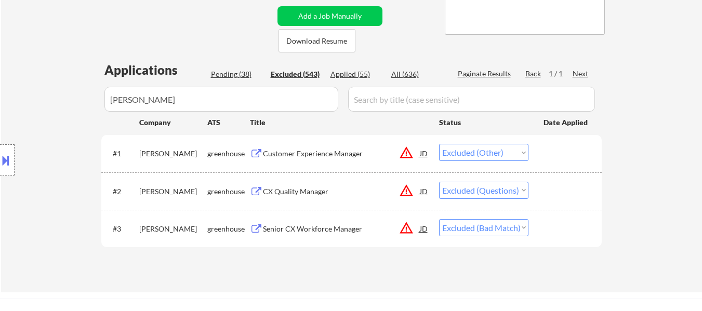
click at [483, 191] on select "Choose an option... Pending Applied Excluded (Questions) Excluded (Expired) Exc…" at bounding box center [483, 190] width 89 height 17
select select ""pending""
click at [439, 182] on select "Choose an option... Pending Applied Excluded (Questions) Excluded (Expired) Exc…" at bounding box center [483, 190] width 89 height 17
click at [484, 151] on select "Choose an option... Pending Applied Excluded (Questions) Excluded (Expired) Exc…" at bounding box center [483, 152] width 89 height 17
select select ""pending""
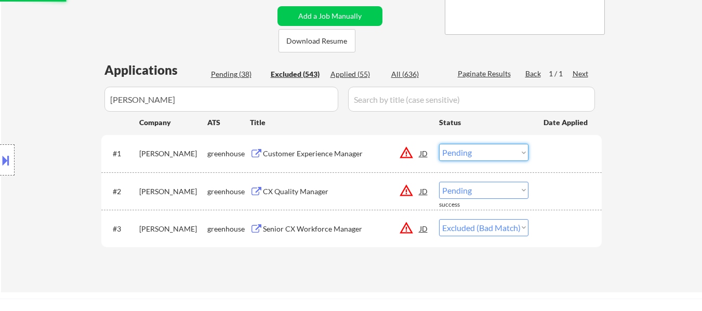
click at [439, 144] on select "Choose an option... Pending Applied Excluded (Questions) Excluded (Expired) Exc…" at bounding box center [483, 152] width 89 height 17
select select ""excluded__bad_match_""
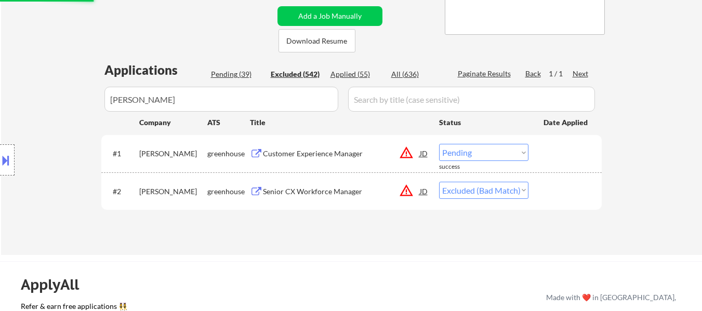
select select ""excluded__bad_match_""
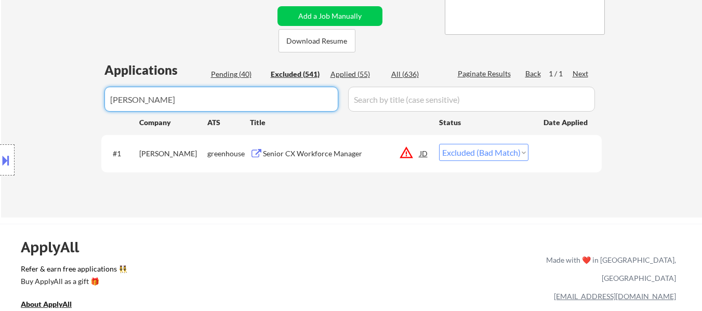
click at [255, 99] on input "input" at bounding box center [221, 99] width 234 height 25
type input "a"
click at [647, 100] on div "← Return to /applysquad Mailslurp Inbox Job Search Builder Julie Padilla User E…" at bounding box center [351, 26] width 701 height 384
click at [259, 97] on input "input" at bounding box center [221, 99] width 234 height 25
click at [194, 98] on input "input" at bounding box center [221, 99] width 234 height 25
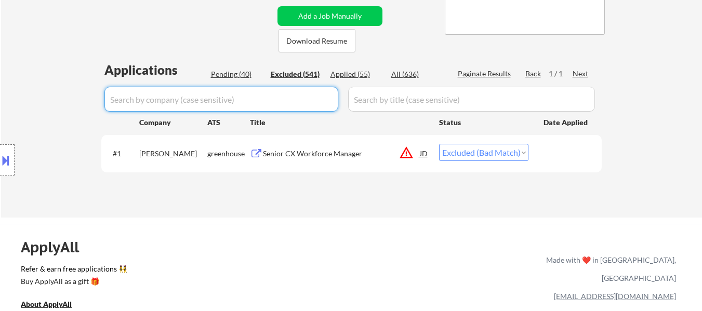
select select ""excluded__other_""
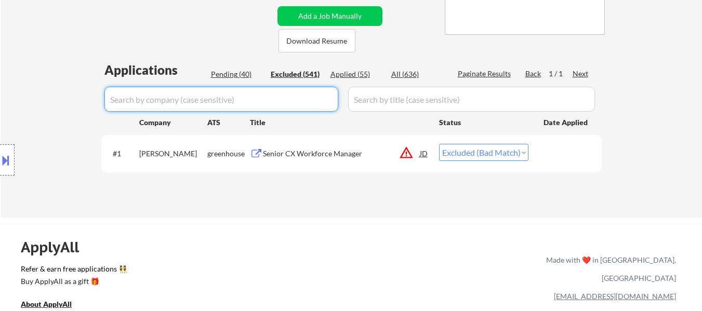
select select ""excluded__other_""
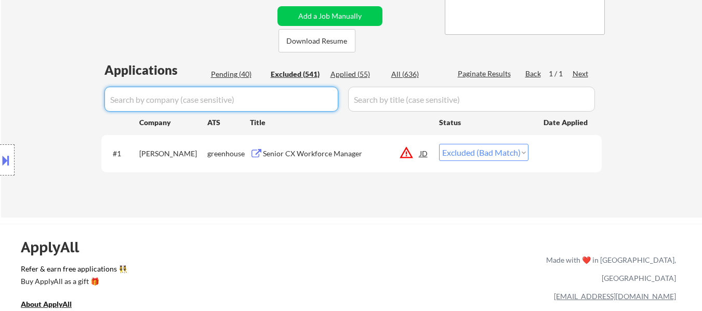
select select ""excluded__other_""
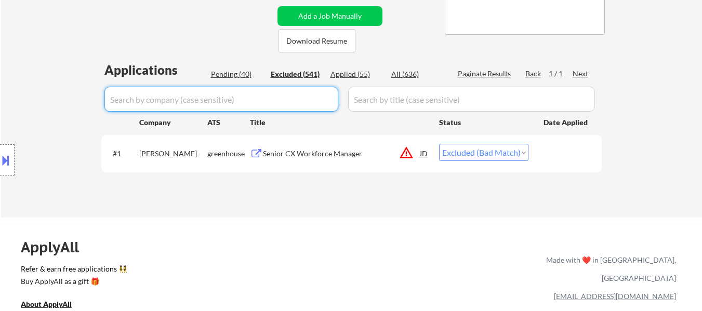
select select ""excluded__other_""
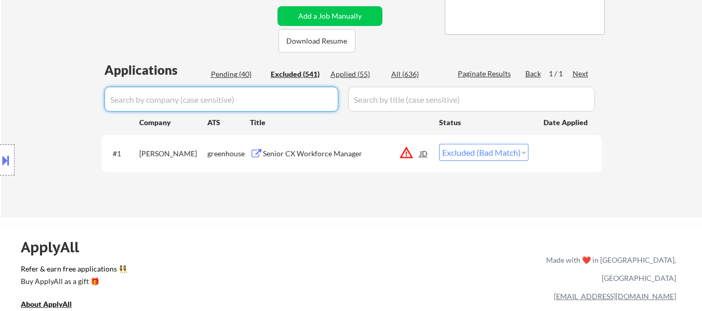
select select ""excluded__other_""
select select ""excluded__salary_""
select select ""excluded__other_""
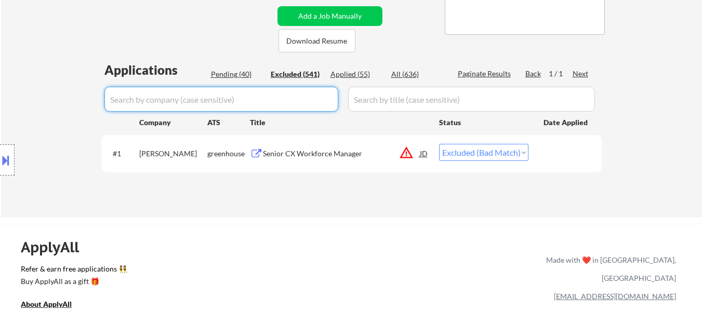
select select ""excluded__other_""
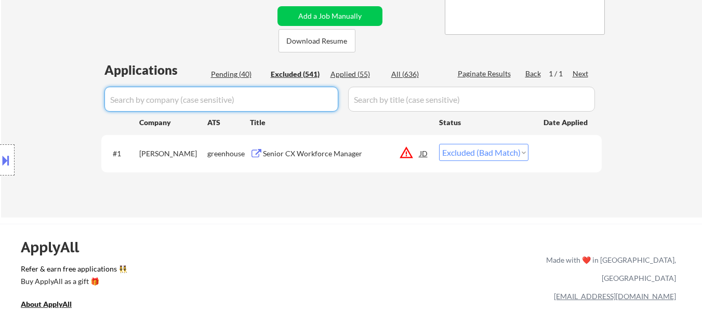
select select ""excluded__other_""
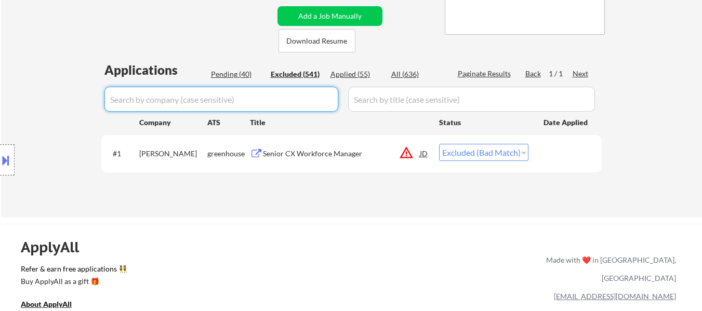
select select ""excluded__other_""
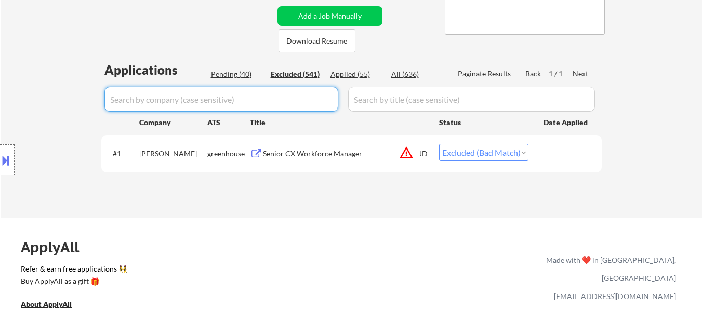
select select ""excluded__other_""
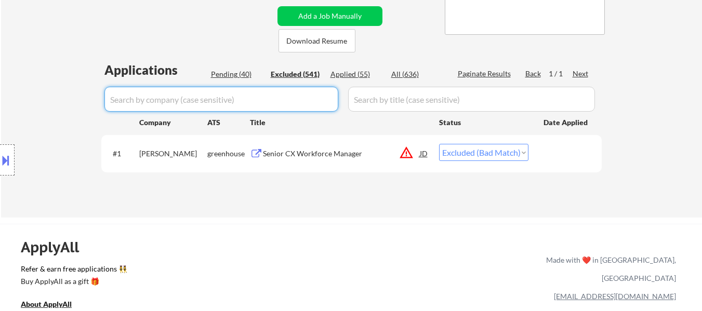
select select ""excluded__other_""
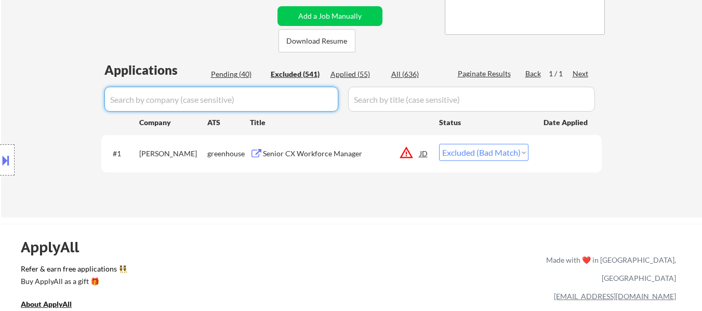
select select ""excluded__other_""
